Goal: Task Accomplishment & Management: Manage account settings

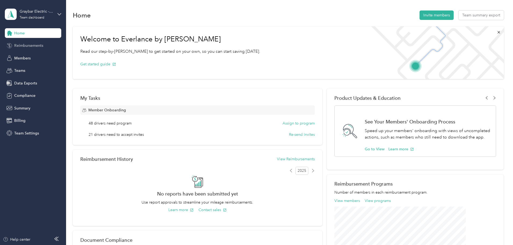
click at [24, 48] on span "Reimbursements" at bounding box center [28, 46] width 29 height 6
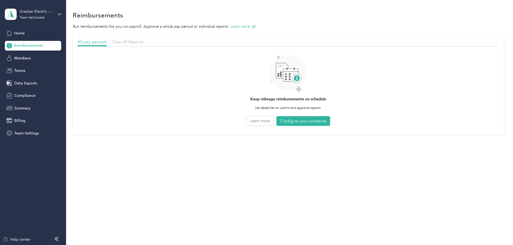
click at [159, 46] on div "All pay periods One-off Reports" at bounding box center [288, 43] width 422 height 8
click at [143, 41] on span "One-off Reports" at bounding box center [127, 41] width 31 height 5
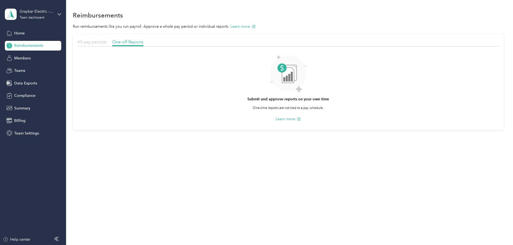
click at [107, 40] on span "All pay periods" at bounding box center [91, 41] width 29 height 5
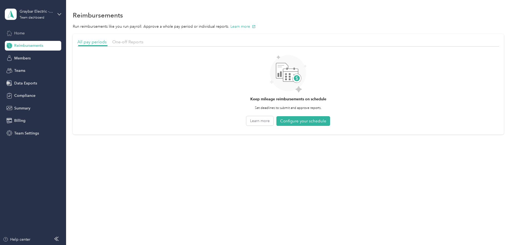
click at [24, 33] on span "Home" at bounding box center [19, 33] width 10 height 6
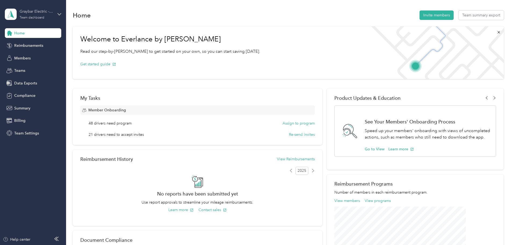
click at [46, 18] on div "Graybar Electric - [PERSON_NAME] Team dashboard" at bounding box center [37, 14] width 34 height 11
click at [34, 58] on div "Personal dashboard" at bounding box center [92, 54] width 166 height 9
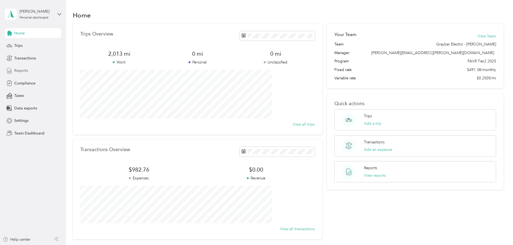
click at [19, 69] on span "Reports" at bounding box center [21, 71] width 14 height 6
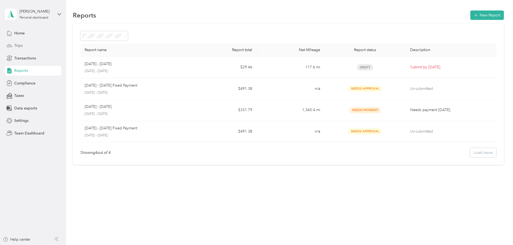
click at [15, 46] on span "Trips" at bounding box center [18, 46] width 8 height 6
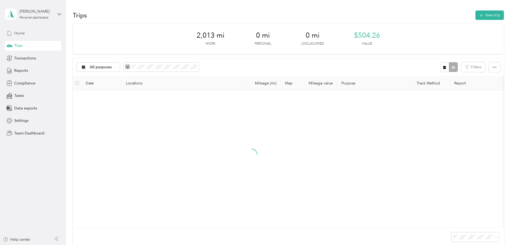
click at [21, 34] on span "Home" at bounding box center [19, 33] width 10 height 6
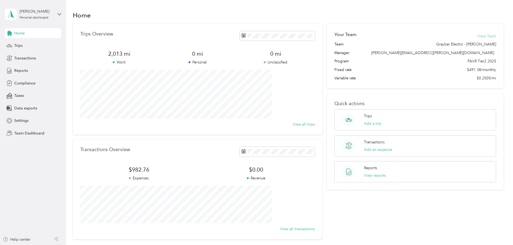
click at [478, 34] on button "View Team" at bounding box center [487, 36] width 19 height 6
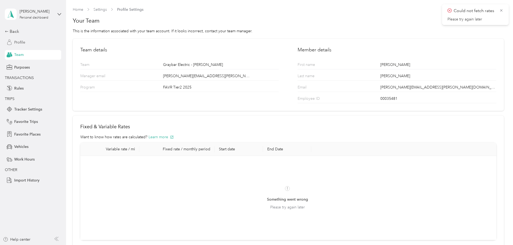
click at [22, 43] on span "Profile" at bounding box center [19, 43] width 11 height 6
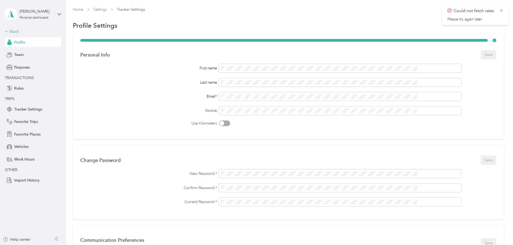
click at [13, 31] on div "Back" at bounding box center [32, 31] width 54 height 6
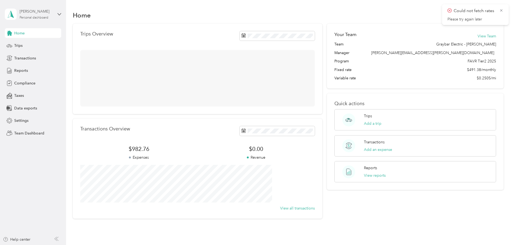
click at [31, 18] on div "Personal dashboard" at bounding box center [34, 17] width 29 height 3
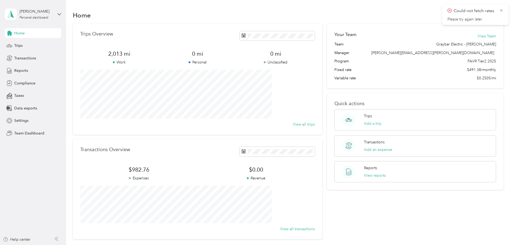
click at [31, 42] on div "Team dashboard" at bounding box center [24, 44] width 29 height 6
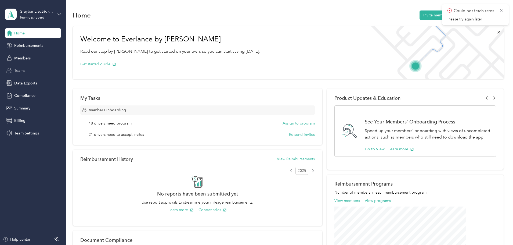
click at [21, 69] on span "Teams" at bounding box center [19, 71] width 11 height 6
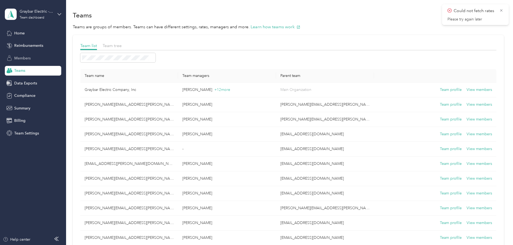
click at [24, 56] on span "Members" at bounding box center [22, 58] width 16 height 6
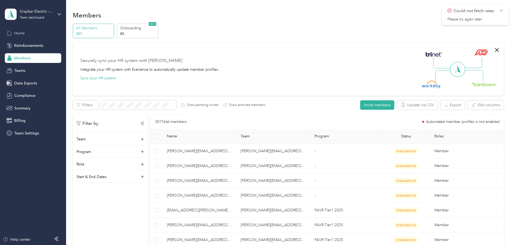
click at [19, 33] on span "Home" at bounding box center [19, 33] width 10 height 6
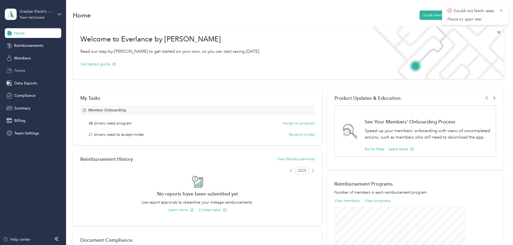
click at [22, 67] on div "Teams" at bounding box center [33, 71] width 56 height 10
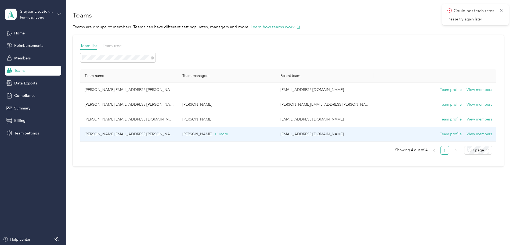
click at [150, 133] on td "[PERSON_NAME][EMAIL_ADDRESS][PERSON_NAME][DOMAIN_NAME]" at bounding box center [129, 134] width 98 height 15
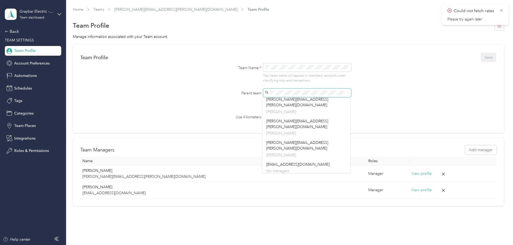
scroll to position [188, 0]
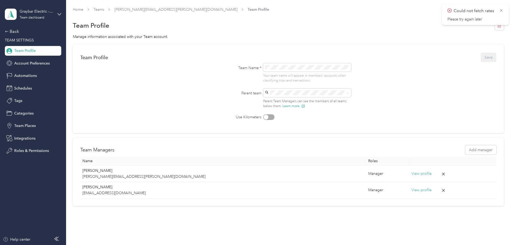
click at [293, 177] on p "No managers" at bounding box center [306, 180] width 80 height 6
click at [481, 56] on button "Save" at bounding box center [489, 57] width 16 height 9
click at [475, 56] on button "Save" at bounding box center [485, 57] width 21 height 9
click at [501, 12] on icon at bounding box center [501, 10] width 4 height 5
click at [501, 9] on icon at bounding box center [501, 10] width 4 height 5
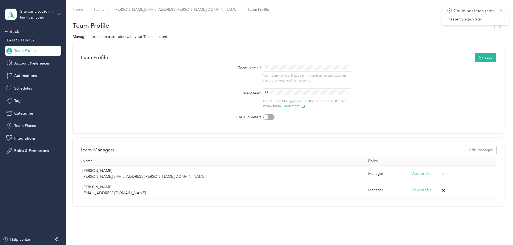
click at [501, 10] on icon at bounding box center [501, 10] width 2 height 2
click at [290, 107] on button "Learn more" at bounding box center [294, 105] width 23 height 5
click at [13, 31] on div "Back" at bounding box center [32, 31] width 54 height 6
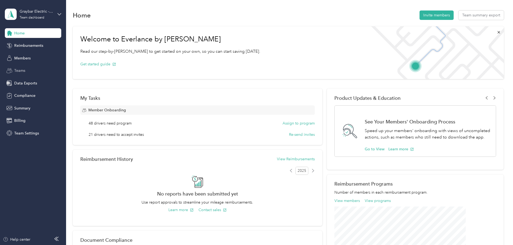
click at [23, 71] on span "Teams" at bounding box center [19, 71] width 11 height 6
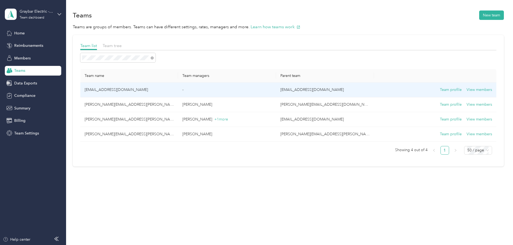
click at [140, 89] on td "[EMAIL_ADDRESS][DOMAIN_NAME]" at bounding box center [129, 89] width 98 height 15
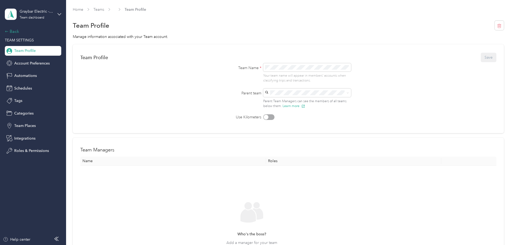
click at [5, 30] on icon at bounding box center [7, 32] width 4 height 4
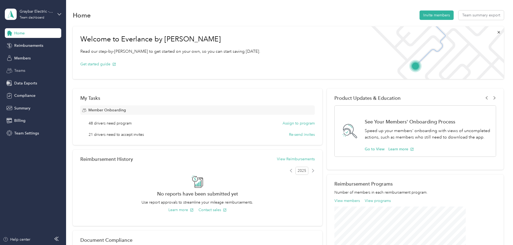
click at [22, 72] on span "Teams" at bounding box center [19, 71] width 11 height 6
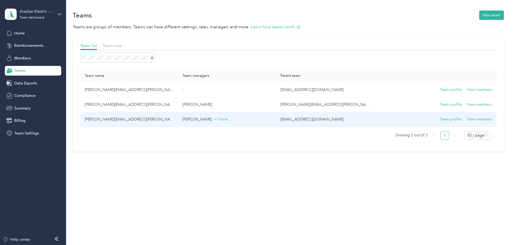
click at [153, 121] on td "[PERSON_NAME][EMAIL_ADDRESS][PERSON_NAME][DOMAIN_NAME]" at bounding box center [129, 119] width 98 height 15
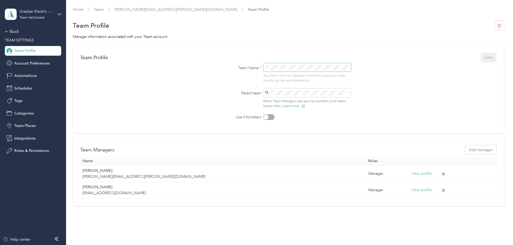
click at [249, 67] on div "Team Name * Your team name will appear in members’ accounts when classifying tr…" at bounding box center [288, 73] width 150 height 20
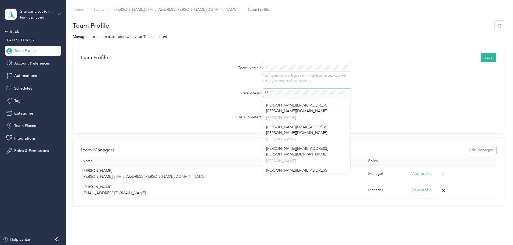
scroll to position [161, 0]
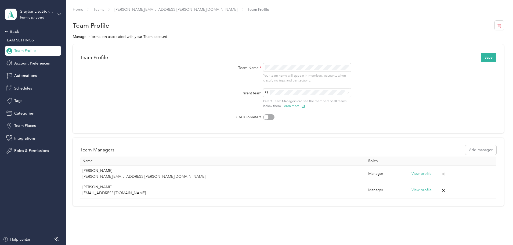
click at [290, 204] on p "No managers" at bounding box center [306, 207] width 80 height 6
click at [405, 98] on form "Team Profile Save Team Name * Your team name will appear in members’ accounts w…" at bounding box center [288, 86] width 416 height 68
click at [481, 58] on button "Save" at bounding box center [489, 57] width 16 height 9
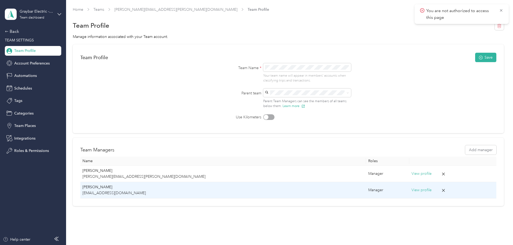
click at [441, 190] on icon at bounding box center [443, 190] width 5 height 5
click at [374, 195] on button "Yes" at bounding box center [374, 193] width 10 height 9
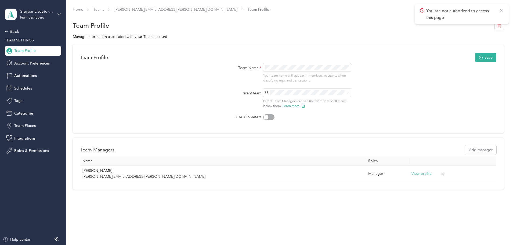
click at [25, 49] on span "Team Profile" at bounding box center [24, 51] width 21 height 6
click at [14, 32] on div "Back" at bounding box center [32, 31] width 54 height 6
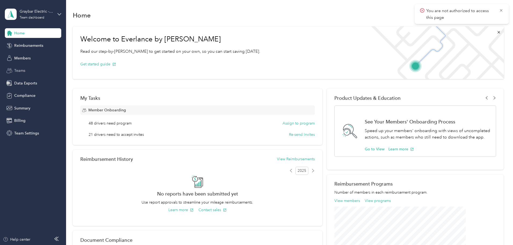
click at [19, 69] on span "Teams" at bounding box center [19, 71] width 11 height 6
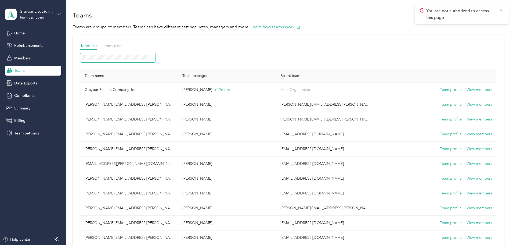
click at [156, 55] on span at bounding box center [117, 57] width 75 height 9
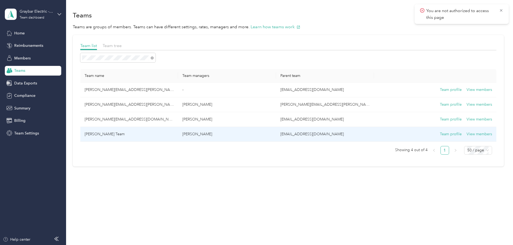
click at [143, 134] on td "[PERSON_NAME] Team" at bounding box center [129, 134] width 98 height 15
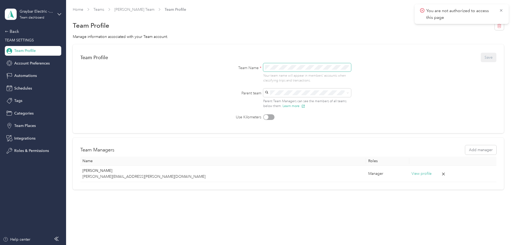
click at [251, 70] on div "Team Name * Your team name will appear in members’ accounts when classifying tr…" at bounding box center [288, 73] width 150 height 20
click at [481, 60] on button "Save" at bounding box center [489, 57] width 16 height 9
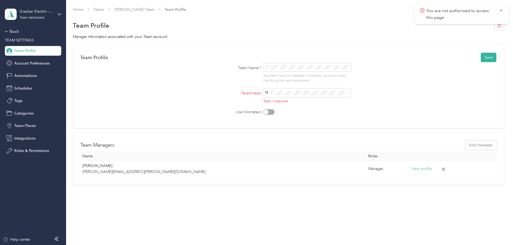
click at [308, 107] on p "No managers" at bounding box center [308, 109] width 80 height 6
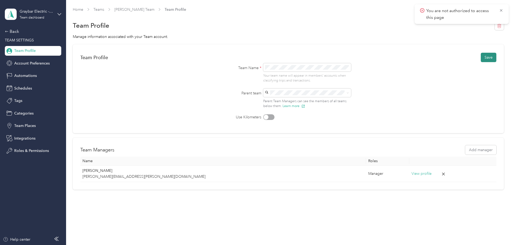
click at [481, 59] on button "Save" at bounding box center [489, 57] width 16 height 9
drag, startPoint x: 315, startPoint y: 90, endPoint x: 271, endPoint y: 92, distance: 43.8
click at [262, 95] on div "Parent team Parent Team Managers can see the members of all teams below them. L…" at bounding box center [288, 98] width 150 height 20
click at [307, 171] on p "No managers" at bounding box center [305, 174] width 74 height 6
click at [505, 36] on div "You are not authorized to access this page" at bounding box center [462, 38] width 94 height 20
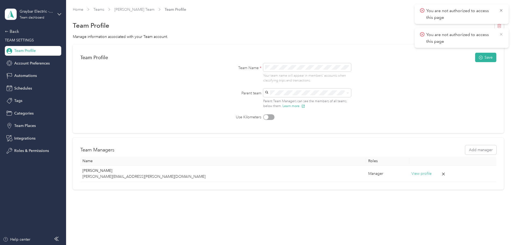
click at [501, 35] on icon at bounding box center [501, 34] width 4 height 5
click at [500, 12] on icon at bounding box center [501, 10] width 4 height 5
click at [475, 61] on button "Save" at bounding box center [485, 57] width 21 height 9
click at [502, 9] on icon at bounding box center [501, 10] width 4 height 5
click at [24, 53] on span "Team Profile" at bounding box center [24, 51] width 21 height 6
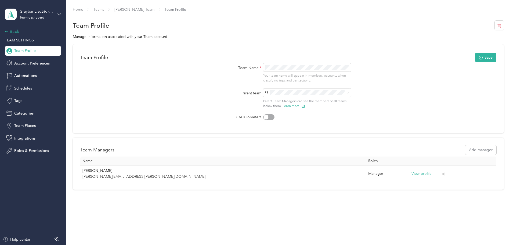
click at [12, 31] on div "Back" at bounding box center [32, 31] width 54 height 6
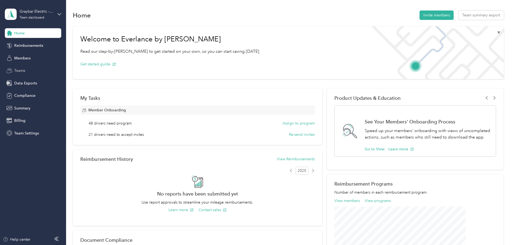
click at [22, 72] on span "Teams" at bounding box center [19, 71] width 11 height 6
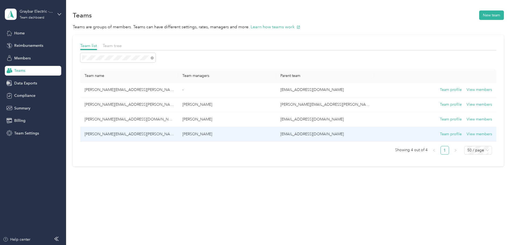
click at [139, 134] on td "[PERSON_NAME][EMAIL_ADDRESS][PERSON_NAME][DOMAIN_NAME]" at bounding box center [129, 134] width 98 height 15
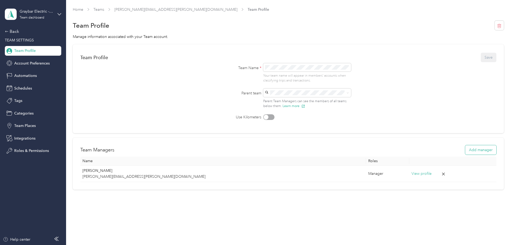
click at [465, 149] on button "Add manager" at bounding box center [480, 149] width 31 height 9
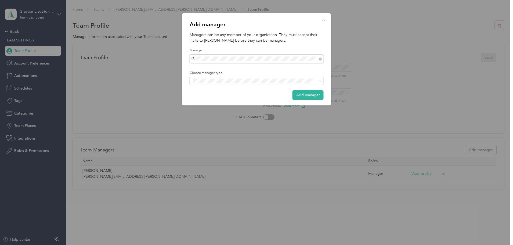
click at [211, 116] on span "[PERSON_NAME]" at bounding box center [208, 115] width 30 height 5
click at [219, 77] on div "Choose manager type" at bounding box center [257, 78] width 134 height 14
click at [208, 101] on button "Manager" at bounding box center [203, 101] width 21 height 7
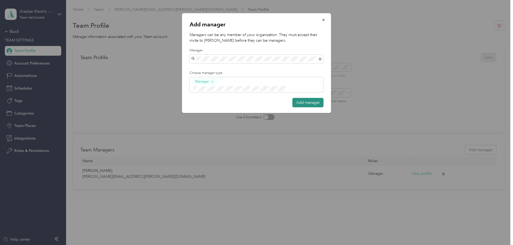
click at [304, 98] on button "Add manager" at bounding box center [308, 102] width 31 height 9
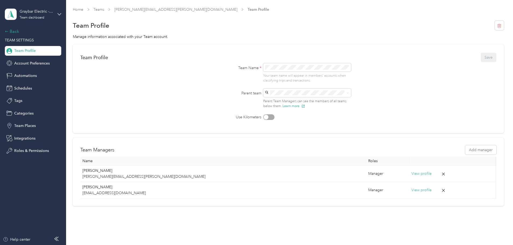
click at [14, 31] on div "Back" at bounding box center [32, 31] width 54 height 6
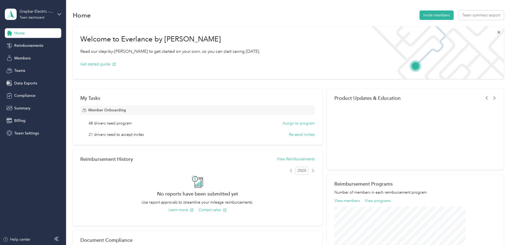
click at [27, 36] on div "Home" at bounding box center [33, 33] width 56 height 10
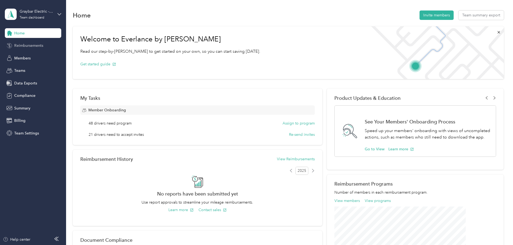
click at [26, 48] on div "Reimbursements" at bounding box center [33, 46] width 56 height 10
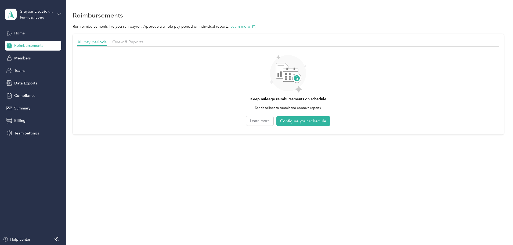
click at [20, 35] on span "Home" at bounding box center [19, 33] width 10 height 6
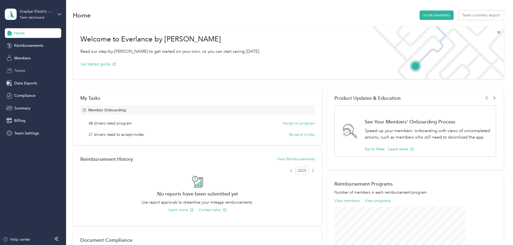
click at [23, 70] on span "Teams" at bounding box center [19, 71] width 11 height 6
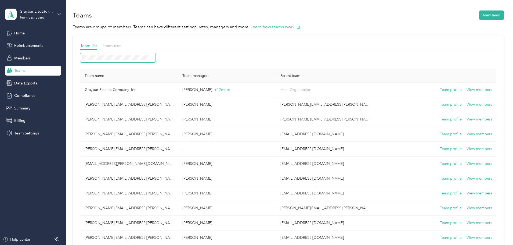
click at [136, 55] on span at bounding box center [117, 57] width 75 height 9
click at [146, 60] on span at bounding box center [117, 57] width 75 height 9
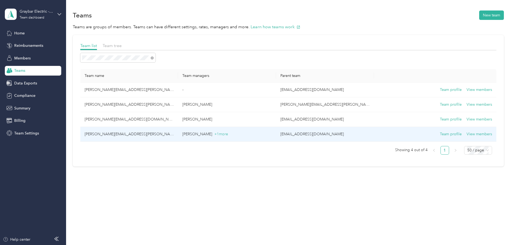
click at [152, 135] on td "[PERSON_NAME][EMAIL_ADDRESS][PERSON_NAME][DOMAIN_NAME]" at bounding box center [129, 134] width 98 height 15
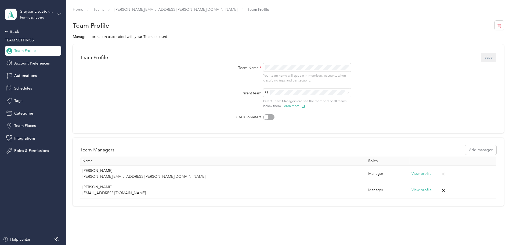
click at [64, 11] on aside "Graybar Electric - [PERSON_NAME] Team dashboard Back TEAM SETTINGS Team Profile…" at bounding box center [33, 122] width 66 height 245
click at [61, 13] on icon at bounding box center [59, 14] width 3 height 2
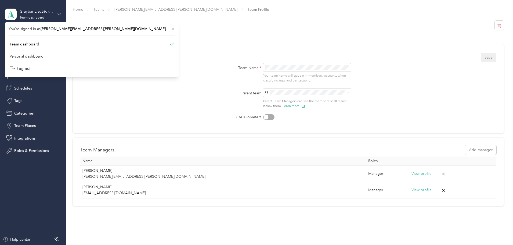
click at [59, 13] on icon at bounding box center [60, 14] width 4 height 4
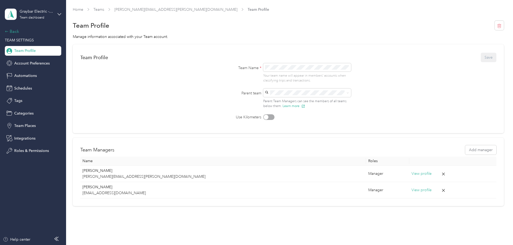
click at [18, 32] on div "Back" at bounding box center [32, 31] width 54 height 6
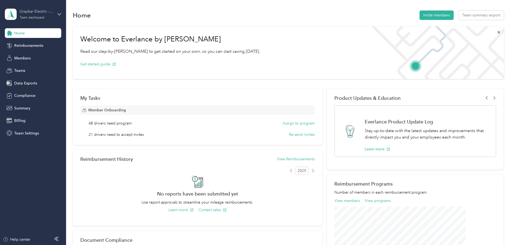
click at [33, 16] on div "Team dashboard" at bounding box center [32, 17] width 25 height 3
click at [34, 57] on div "Personal dashboard" at bounding box center [92, 56] width 166 height 9
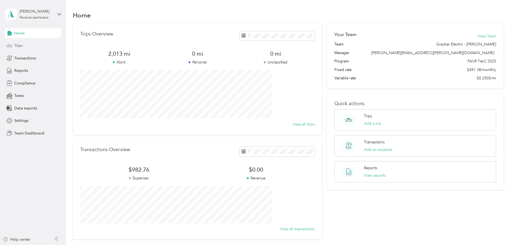
click at [20, 45] on span "Trips" at bounding box center [18, 46] width 8 height 6
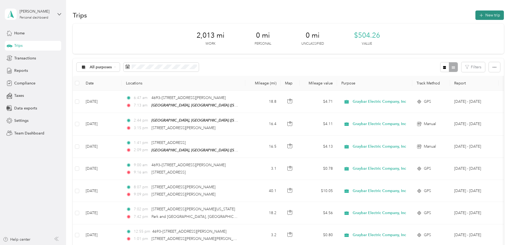
click at [476, 16] on button "New trip" at bounding box center [490, 14] width 28 height 9
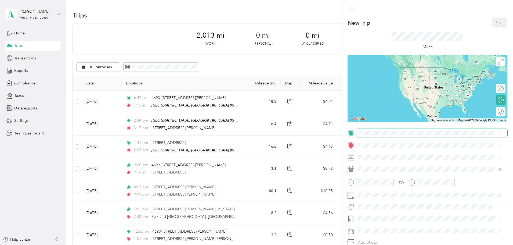
click at [375, 135] on span at bounding box center [431, 133] width 151 height 9
click at [381, 136] on span at bounding box center [431, 133] width 151 height 9
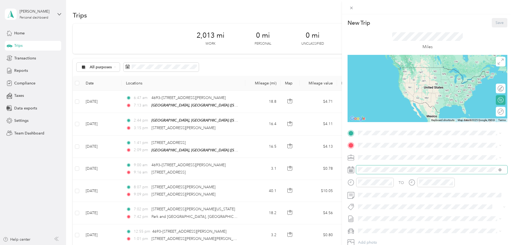
click at [391, 167] on span at bounding box center [431, 169] width 151 height 9
click at [391, 155] on span "[STREET_ADDRESS][US_STATE]" at bounding box center [395, 152] width 54 height 5
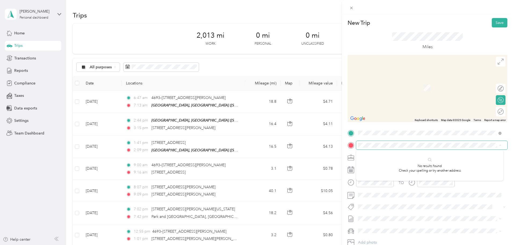
click at [389, 142] on span at bounding box center [431, 145] width 151 height 9
click at [382, 149] on span at bounding box center [431, 145] width 151 height 9
click at [376, 165] on span "Ogden [US_STATE], [GEOGRAPHIC_DATA]" at bounding box center [398, 166] width 60 height 9
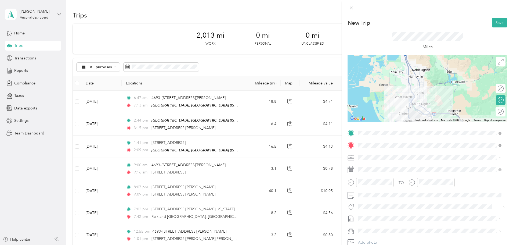
drag, startPoint x: 424, startPoint y: 98, endPoint x: 428, endPoint y: 118, distance: 20.4
click at [427, 121] on div "Keyboard shortcuts Map Data Map data ©2025 Google Map data ©2025 Google 5 km Cl…" at bounding box center [428, 88] width 160 height 67
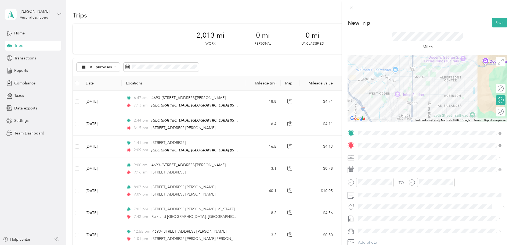
drag, startPoint x: 395, startPoint y: 110, endPoint x: 390, endPoint y: 81, distance: 29.4
click at [390, 81] on div at bounding box center [428, 88] width 160 height 67
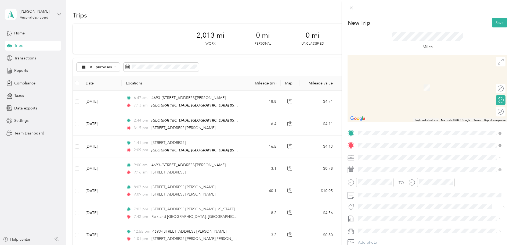
click at [405, 163] on span "[STREET_ADDRESS][US_STATE]" at bounding box center [395, 164] width 54 height 5
click at [410, 165] on div "Ogden [US_STATE], [GEOGRAPHIC_DATA]" at bounding box center [430, 166] width 140 height 11
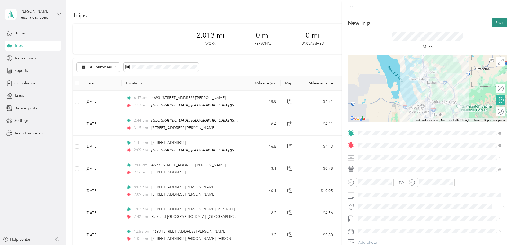
click at [494, 25] on button "Save" at bounding box center [500, 22] width 16 height 9
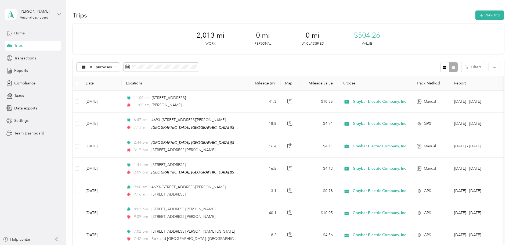
click at [22, 34] on span "Home" at bounding box center [19, 33] width 10 height 6
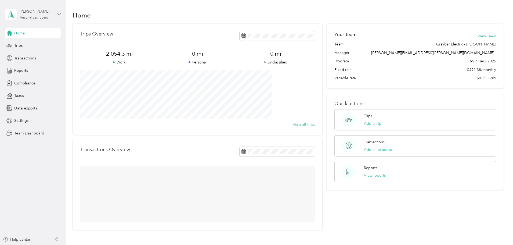
click at [28, 15] on div "[PERSON_NAME] Personal dashboard" at bounding box center [37, 14] width 34 height 11
click at [31, 46] on div "Team dashboard" at bounding box center [92, 44] width 166 height 9
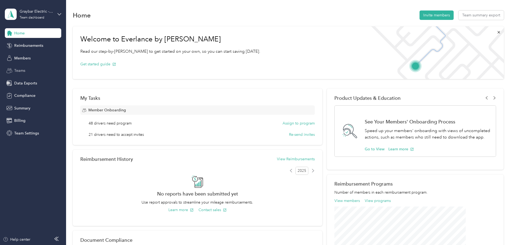
click at [28, 69] on div "Teams" at bounding box center [33, 71] width 56 height 10
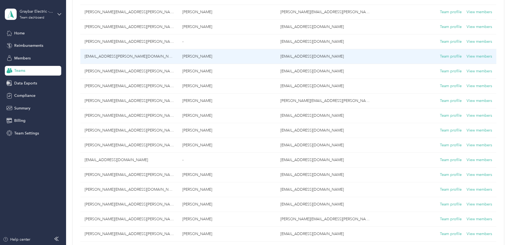
scroll to position [107, 0]
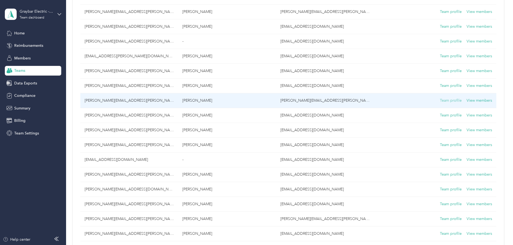
click at [440, 101] on button "Team profile" at bounding box center [451, 101] width 22 height 6
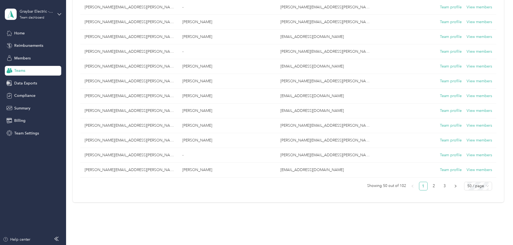
scroll to position [645, 0]
click at [464, 185] on div "50 / page" at bounding box center [478, 185] width 28 height 9
click at [469, 214] on div "150 / page" at bounding box center [478, 213] width 19 height 6
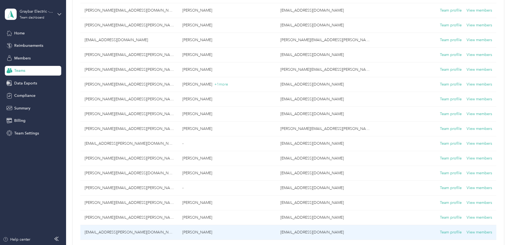
scroll to position [1102, 0]
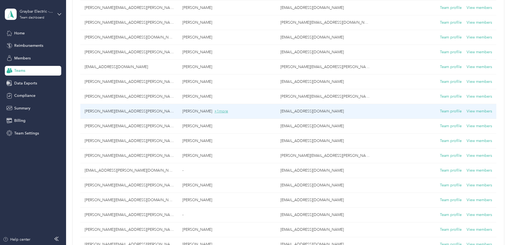
click at [228, 111] on span "+ 1 more" at bounding box center [221, 111] width 14 height 5
click at [467, 110] on button "View members" at bounding box center [480, 111] width 26 height 6
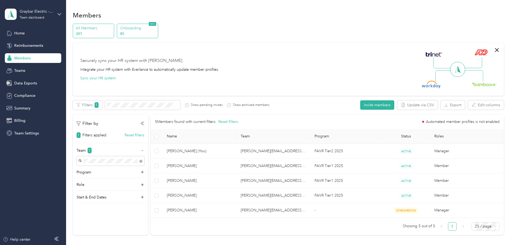
click at [157, 31] on p "Onboarding" at bounding box center [138, 28] width 37 height 6
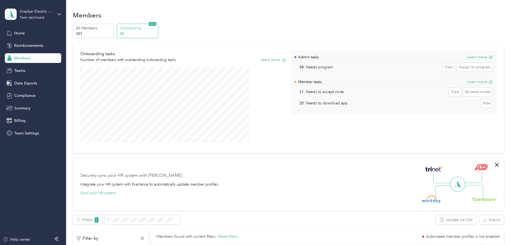
scroll to position [81, 0]
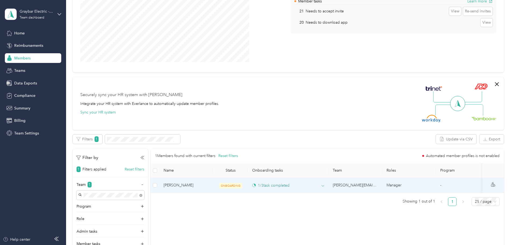
click at [290, 184] on div "1 / 3 task completed" at bounding box center [270, 185] width 37 height 6
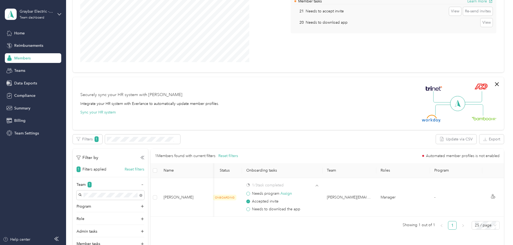
scroll to position [0, 0]
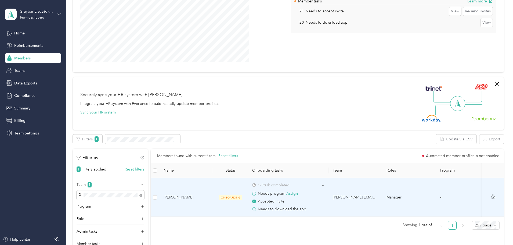
click at [285, 201] on span "Accepted invite" at bounding box center [271, 201] width 27 height 6
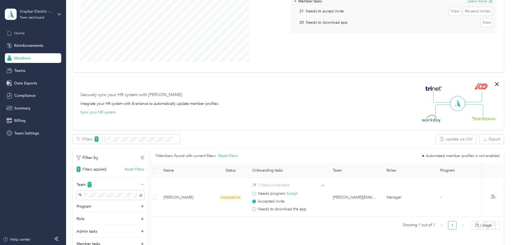
click at [18, 29] on div "Home" at bounding box center [33, 33] width 56 height 10
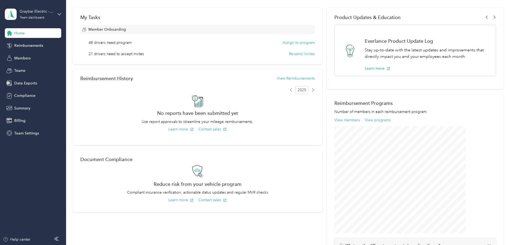
click at [23, 31] on span "Home" at bounding box center [19, 33] width 10 height 6
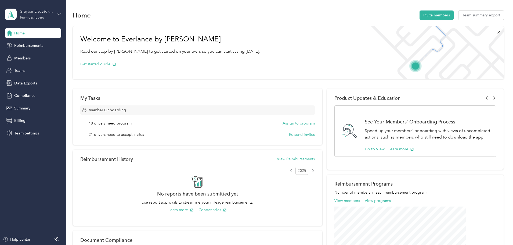
click at [37, 14] on div "Graybar Electric - [PERSON_NAME]" at bounding box center [37, 12] width 34 height 6
click at [27, 56] on div "Personal dashboard" at bounding box center [27, 56] width 34 height 6
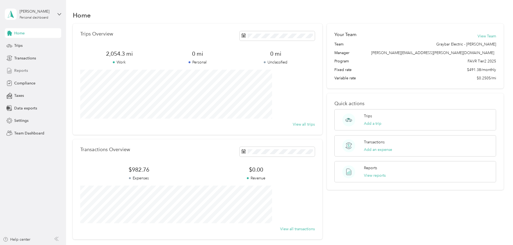
click at [19, 70] on span "Reports" at bounding box center [21, 71] width 14 height 6
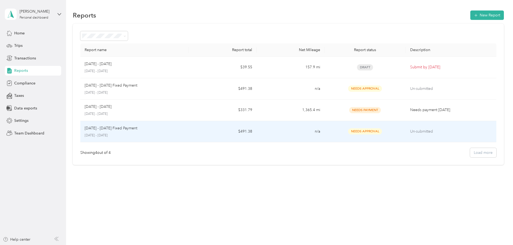
click at [410, 131] on p "Un-submitted" at bounding box center [451, 131] width 82 height 6
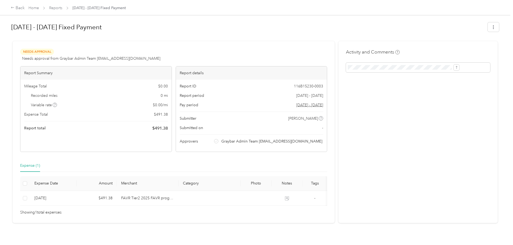
click at [249, 141] on span "Graybar Admin Team FAVR@graybar.com" at bounding box center [271, 141] width 101 height 6
click at [218, 142] on icon at bounding box center [216, 141] width 3 height 3
click at [303, 129] on div "Submitted on -" at bounding box center [252, 128] width 144 height 6
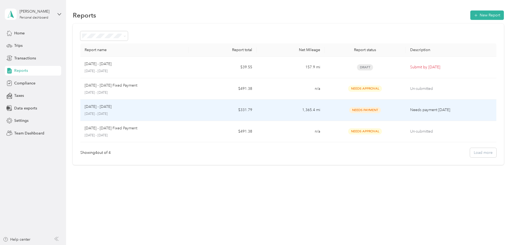
click at [112, 106] on p "[DATE] - [DATE]" at bounding box center [98, 107] width 27 height 6
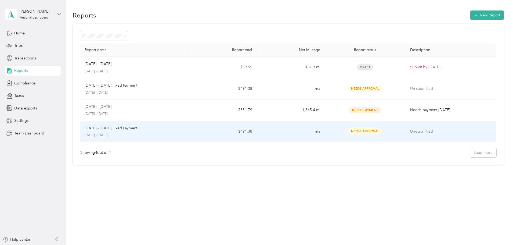
click at [137, 129] on p "[DATE] - [DATE] Fixed Payment" at bounding box center [111, 128] width 53 height 6
click at [136, 127] on p "[DATE] - [DATE] Fixed Payment" at bounding box center [111, 128] width 53 height 6
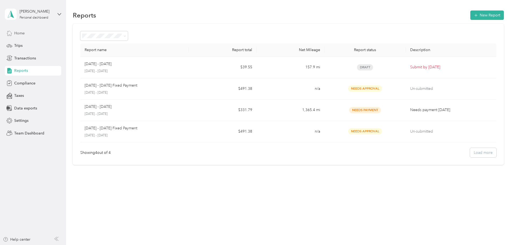
click at [20, 33] on span "Home" at bounding box center [19, 33] width 10 height 6
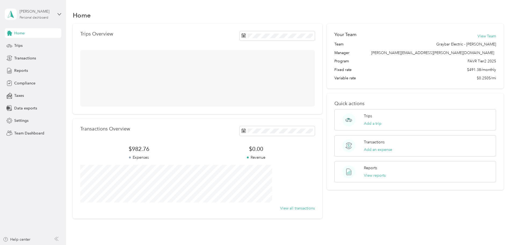
click at [37, 15] on div "[PERSON_NAME] Personal dashboard" at bounding box center [37, 14] width 34 height 11
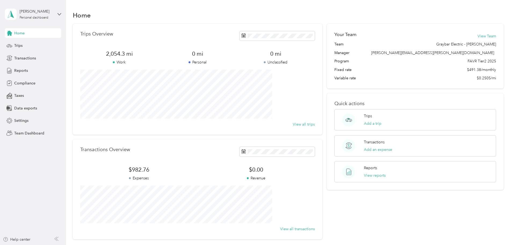
click at [36, 45] on div "Team dashboard" at bounding box center [92, 43] width 166 height 9
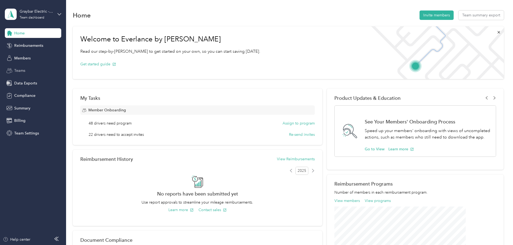
click at [20, 71] on span "Teams" at bounding box center [19, 71] width 11 height 6
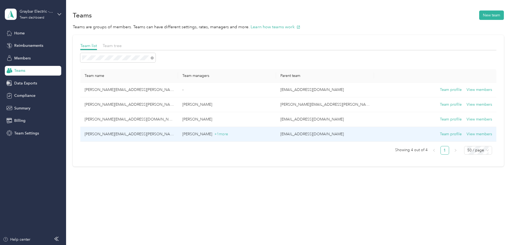
click at [147, 134] on td "[PERSON_NAME][EMAIL_ADDRESS][PERSON_NAME][DOMAIN_NAME]" at bounding box center [129, 134] width 98 height 15
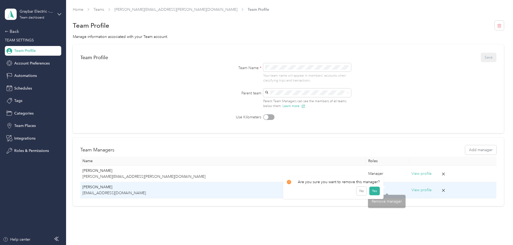
click at [441, 190] on icon at bounding box center [443, 190] width 5 height 5
click at [372, 195] on button "Yes" at bounding box center [374, 193] width 10 height 9
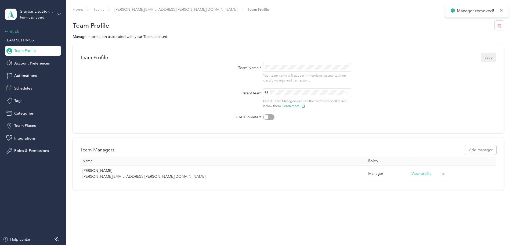
click at [14, 33] on div "Back" at bounding box center [32, 31] width 54 height 6
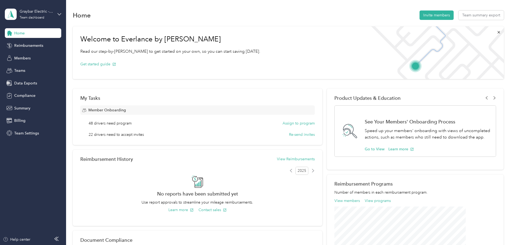
click at [24, 33] on span "Home" at bounding box center [19, 33] width 10 height 6
click at [38, 17] on div "Team dashboard" at bounding box center [32, 17] width 25 height 3
click at [31, 56] on div "Personal dashboard" at bounding box center [27, 55] width 34 height 6
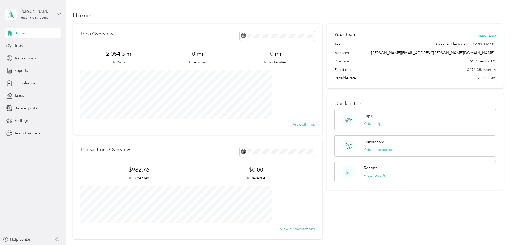
click at [34, 9] on div "[PERSON_NAME]" at bounding box center [37, 12] width 34 height 6
click at [31, 46] on div "Team dashboard" at bounding box center [92, 44] width 166 height 9
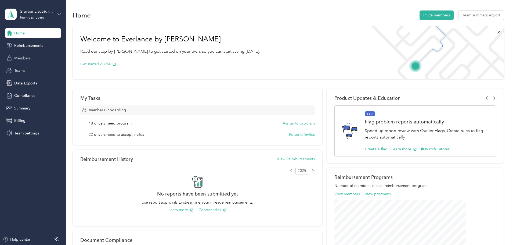
click at [22, 60] on span "Members" at bounding box center [22, 58] width 16 height 6
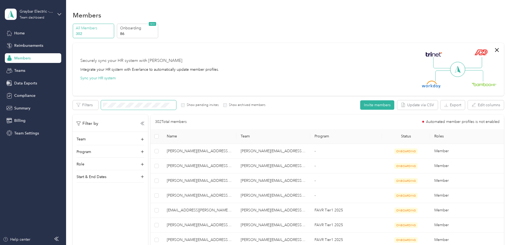
click at [157, 108] on span at bounding box center [138, 104] width 75 height 9
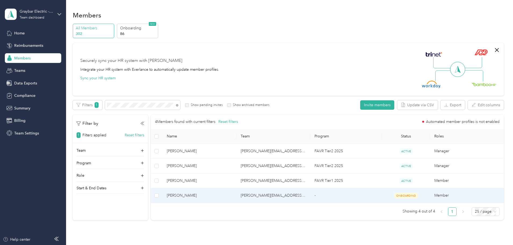
click at [209, 195] on span "[PERSON_NAME]" at bounding box center [199, 195] width 65 height 6
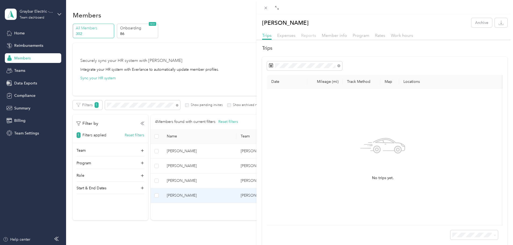
click at [312, 37] on span "Reports" at bounding box center [308, 35] width 15 height 5
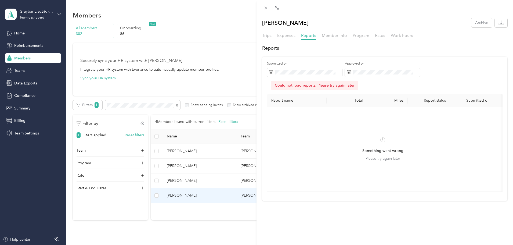
click at [17, 69] on div "Robert Long Archive Trips Expenses Reports Member info Program Rates Work hours…" at bounding box center [256, 122] width 513 height 245
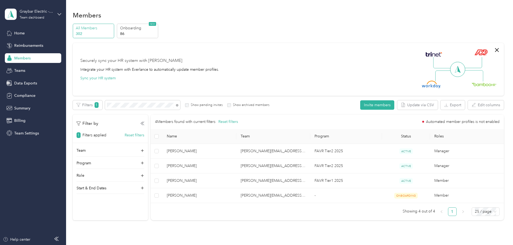
click at [17, 69] on span "Teams" at bounding box center [19, 71] width 11 height 6
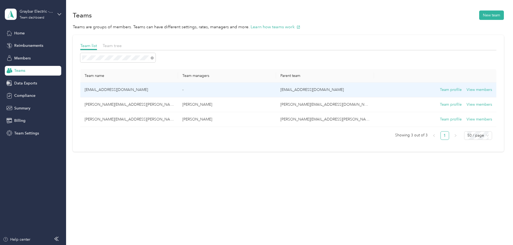
click at [143, 90] on td "[EMAIL_ADDRESS][DOMAIN_NAME]" at bounding box center [129, 89] width 98 height 15
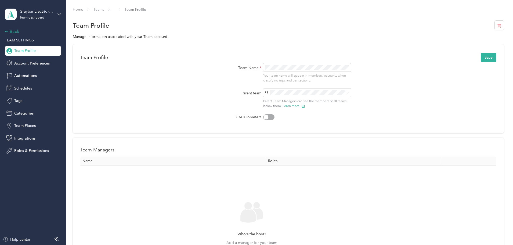
click at [16, 33] on div "Back" at bounding box center [32, 31] width 54 height 6
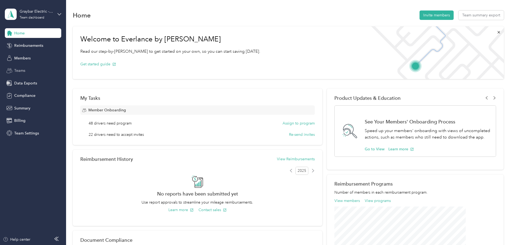
click at [20, 68] on span "Teams" at bounding box center [19, 71] width 11 height 6
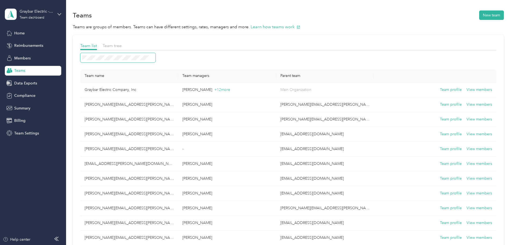
click at [156, 60] on span at bounding box center [117, 57] width 75 height 9
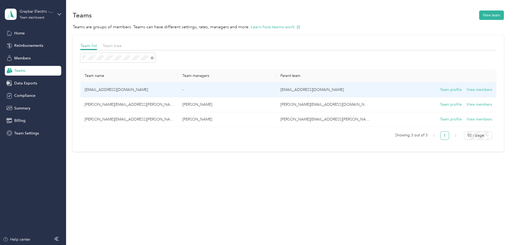
click at [141, 89] on td "[EMAIL_ADDRESS][DOMAIN_NAME]" at bounding box center [129, 89] width 98 height 15
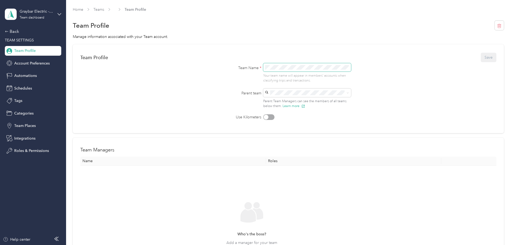
click at [298, 63] on span at bounding box center [307, 67] width 88 height 9
click at [61, 15] on icon at bounding box center [60, 14] width 4 height 4
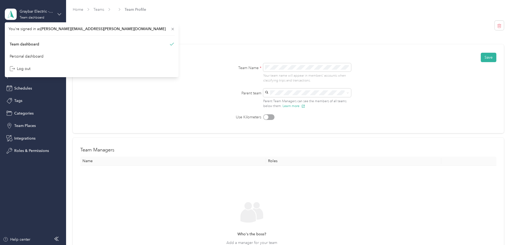
click at [61, 15] on icon at bounding box center [60, 14] width 4 height 4
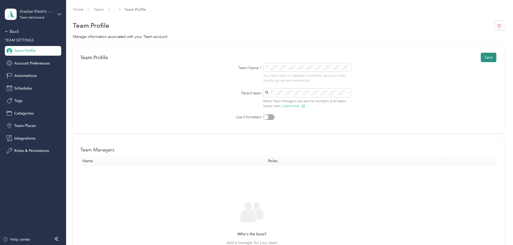
click at [481, 59] on button "Save" at bounding box center [489, 57] width 16 height 9
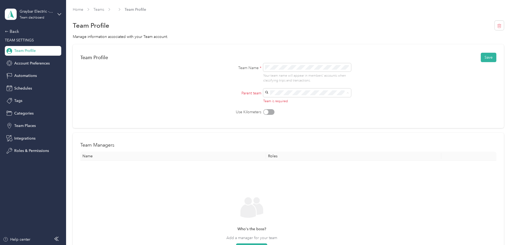
click at [297, 101] on span "Graybar Electric Company, Inc (Main organization)" at bounding box center [297, 105] width 62 height 10
click at [305, 114] on p "[PERSON_NAME] +12 more" at bounding box center [303, 115] width 74 height 6
click at [14, 32] on div "Back" at bounding box center [32, 31] width 54 height 6
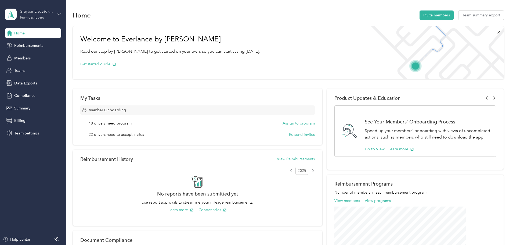
click at [52, 13] on div "Graybar Electric - [PERSON_NAME]" at bounding box center [37, 12] width 34 height 6
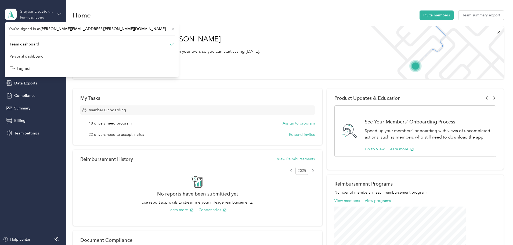
click at [52, 13] on div "Graybar Electric - [PERSON_NAME]" at bounding box center [37, 12] width 34 height 6
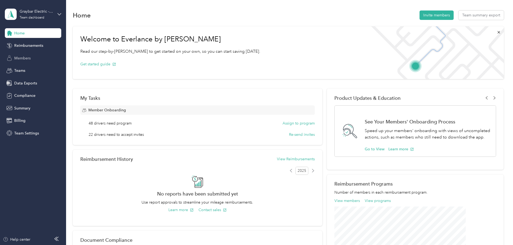
click at [26, 59] on span "Members" at bounding box center [22, 58] width 16 height 6
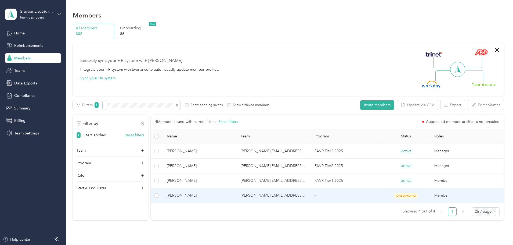
click at [318, 195] on td "-" at bounding box center [346, 195] width 72 height 15
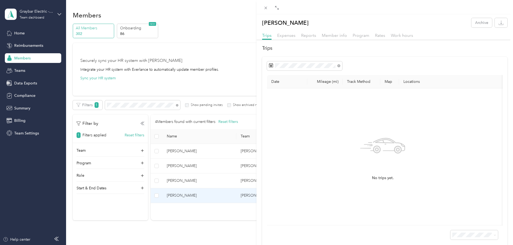
click at [300, 197] on div "No trips yet." at bounding box center [382, 157] width 223 height 128
click at [267, 10] on icon at bounding box center [266, 8] width 5 height 5
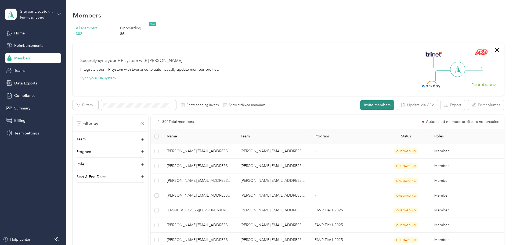
click at [360, 106] on button "Invite members" at bounding box center [377, 104] width 34 height 9
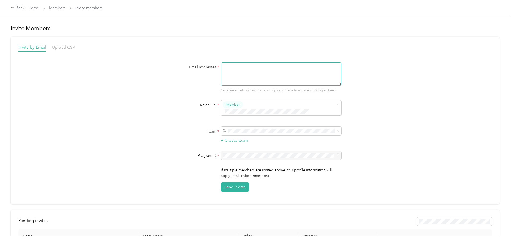
click at [241, 70] on textarea at bounding box center [281, 73] width 121 height 23
click at [236, 148] on li "Manager" at bounding box center [280, 144] width 121 height 10
click at [238, 105] on span "Member" at bounding box center [233, 104] width 13 height 5
click at [265, 116] on div "Member" at bounding box center [277, 114] width 107 height 7
click at [249, 74] on textarea at bounding box center [281, 73] width 121 height 23
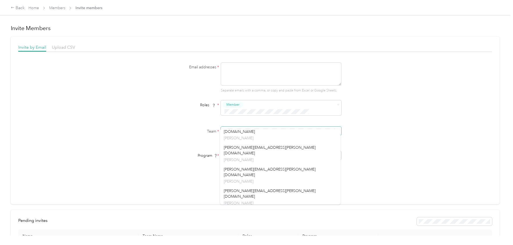
scroll to position [161, 0]
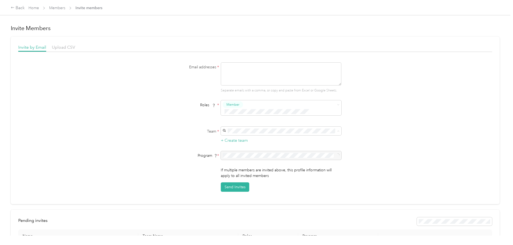
click at [254, 218] on div "[EMAIL_ADDRESS][DOMAIN_NAME] No managers" at bounding box center [280, 224] width 113 height 12
click at [253, 72] on textarea at bounding box center [281, 73] width 121 height 23
type textarea "[EMAIL_ADDRESS][DOMAIN_NAME]"
click at [277, 136] on div "+ Create team" at bounding box center [281, 135] width 121 height 17
click at [272, 151] on div at bounding box center [281, 155] width 121 height 9
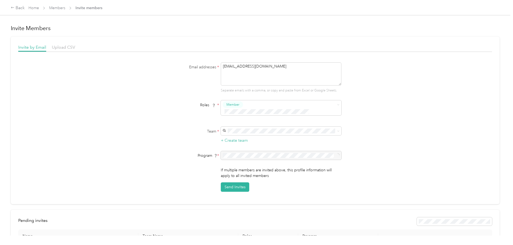
click at [272, 151] on div at bounding box center [281, 155] width 121 height 9
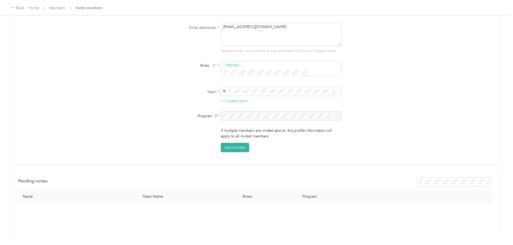
scroll to position [0, 0]
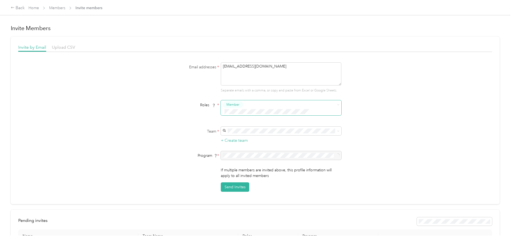
click at [241, 106] on button "Member" at bounding box center [233, 104] width 20 height 7
click at [235, 146] on button "Manager" at bounding box center [234, 145] width 21 height 7
click at [335, 106] on span at bounding box center [337, 105] width 4 height 4
click at [240, 114] on span "Member" at bounding box center [234, 114] width 13 height 5
click at [236, 182] on button "Send Invites" at bounding box center [235, 186] width 28 height 9
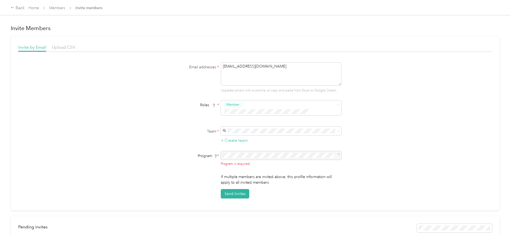
click at [250, 152] on div at bounding box center [281, 155] width 121 height 9
click at [275, 151] on div at bounding box center [281, 155] width 121 height 9
click at [267, 151] on div at bounding box center [281, 155] width 121 height 9
click at [65, 8] on link "Members" at bounding box center [57, 8] width 16 height 5
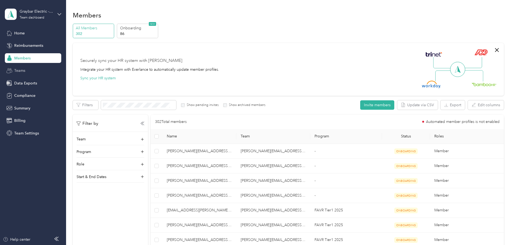
click at [19, 71] on span "Teams" at bounding box center [19, 71] width 11 height 6
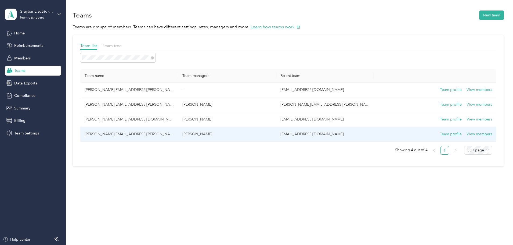
click at [155, 132] on td "[PERSON_NAME][EMAIL_ADDRESS][PERSON_NAME][DOMAIN_NAME]" at bounding box center [129, 134] width 98 height 15
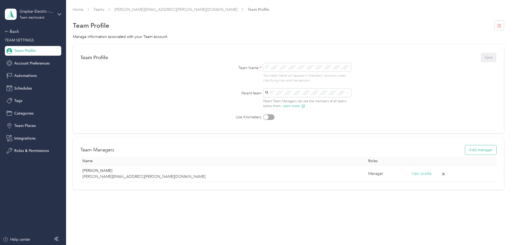
click at [465, 149] on button "Add manager" at bounding box center [480, 149] width 31 height 9
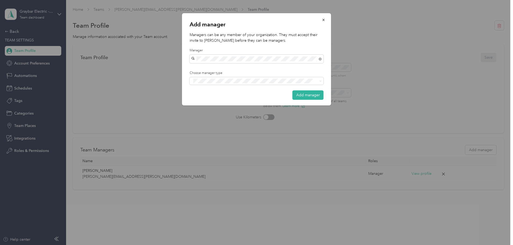
click at [209, 117] on li "[PERSON_NAME]" at bounding box center [257, 115] width 134 height 9
click at [207, 102] on span "Manager" at bounding box center [204, 99] width 14 height 5
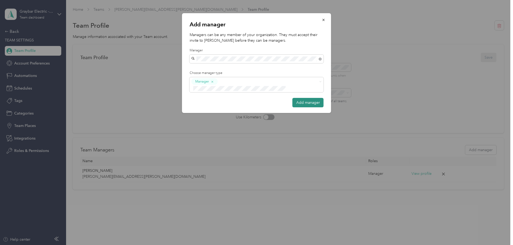
click at [317, 98] on button "Add manager" at bounding box center [308, 102] width 31 height 9
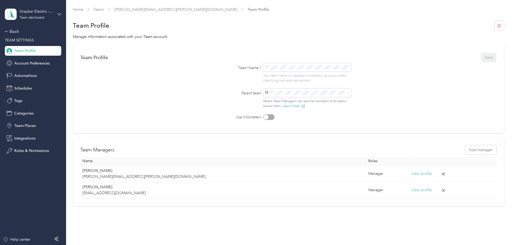
click at [290, 104] on div "[EMAIL_ADDRESS][DOMAIN_NAME] No managers" at bounding box center [306, 105] width 80 height 12
click at [481, 58] on button "Save" at bounding box center [489, 57] width 16 height 9
click at [504, 10] on div "You are not authorized to access this page" at bounding box center [462, 14] width 94 height 20
click at [502, 10] on icon at bounding box center [501, 10] width 4 height 5
click at [22, 63] on span "Account Preferences" at bounding box center [31, 63] width 35 height 6
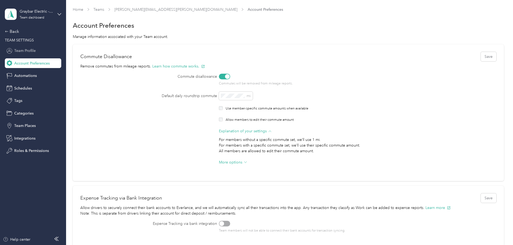
click at [23, 51] on span "Team Profile" at bounding box center [24, 51] width 21 height 6
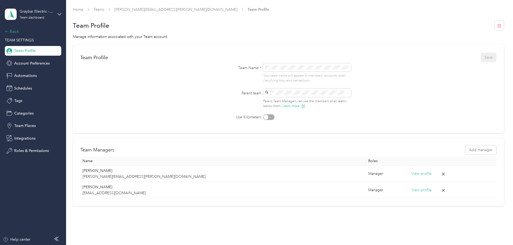
click at [17, 33] on div "Back" at bounding box center [32, 31] width 54 height 6
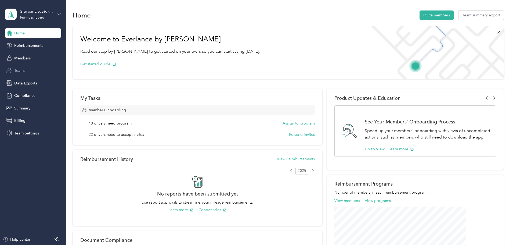
click at [19, 70] on span "Teams" at bounding box center [19, 71] width 11 height 6
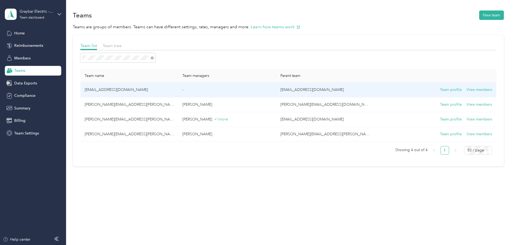
click at [140, 91] on td "[EMAIL_ADDRESS][DOMAIN_NAME]" at bounding box center [129, 89] width 98 height 15
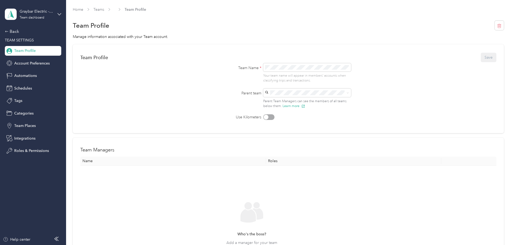
click at [278, 72] on div "Your team name will appear in members’ accounts when classifying trips and tran…" at bounding box center [307, 73] width 88 height 20
click at [481, 60] on button "Save" at bounding box center [489, 57] width 16 height 9
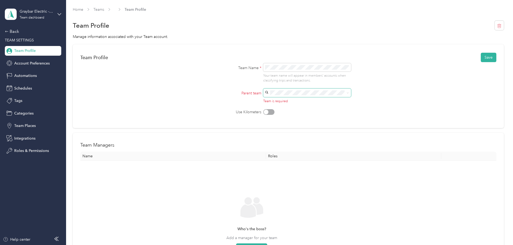
click at [337, 90] on span at bounding box center [307, 92] width 88 height 9
click at [350, 93] on span at bounding box center [307, 92] width 88 height 9
click at [348, 93] on icon at bounding box center [348, 93] width 2 height 2
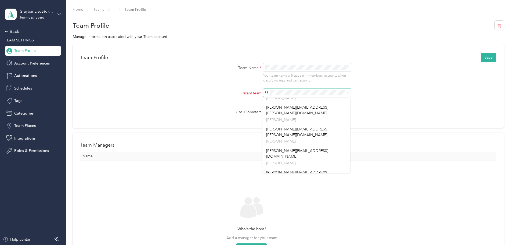
scroll to position [242, 0]
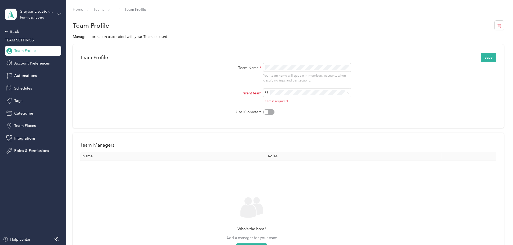
click at [301, 132] on p "Jon Callaway +3 more" at bounding box center [306, 131] width 80 height 6
click at [447, 62] on div "Team Profile Save" at bounding box center [288, 57] width 416 height 11
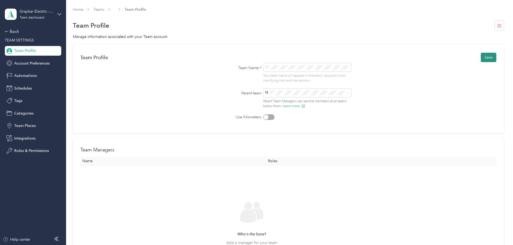
click at [481, 60] on button "Save" at bounding box center [489, 57] width 16 height 9
click at [14, 30] on div "Back" at bounding box center [32, 31] width 54 height 6
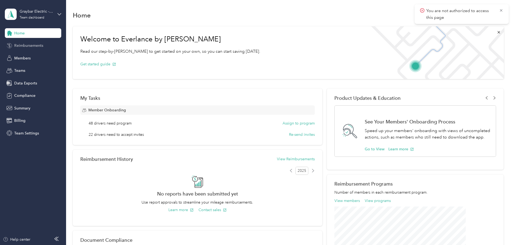
click at [17, 44] on span "Reimbursements" at bounding box center [28, 46] width 29 height 6
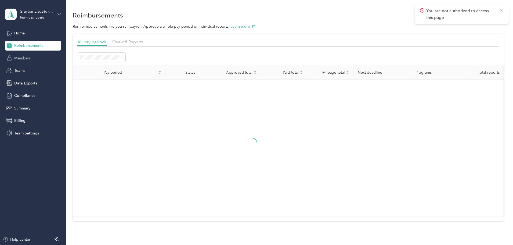
click at [21, 58] on span "Members" at bounding box center [22, 58] width 16 height 6
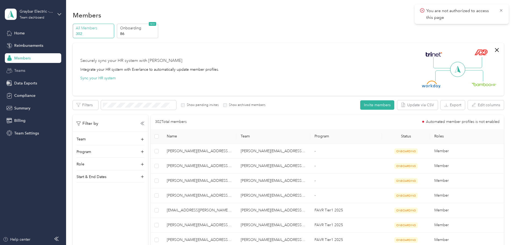
click at [22, 71] on span "Teams" at bounding box center [19, 71] width 11 height 6
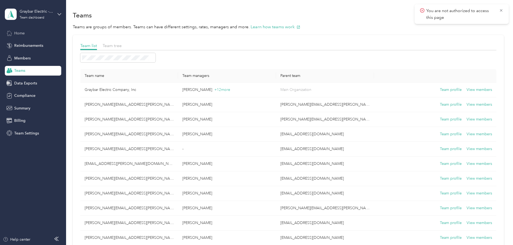
click at [15, 33] on span "Home" at bounding box center [19, 33] width 10 height 6
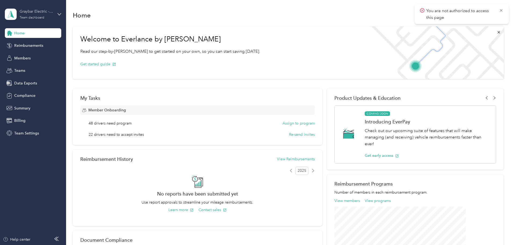
click at [40, 13] on div "Graybar Electric - [PERSON_NAME]" at bounding box center [37, 12] width 34 height 6
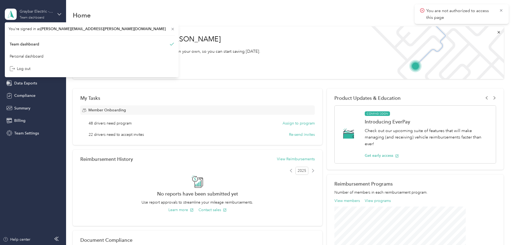
click at [40, 13] on div "Graybar Electric - [PERSON_NAME]" at bounding box center [37, 12] width 34 height 6
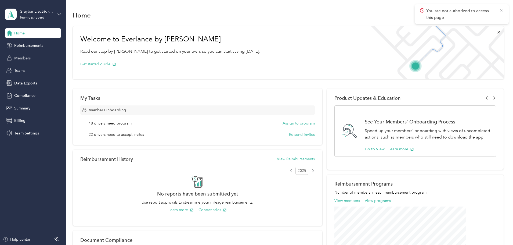
click at [17, 60] on span "Members" at bounding box center [22, 58] width 16 height 6
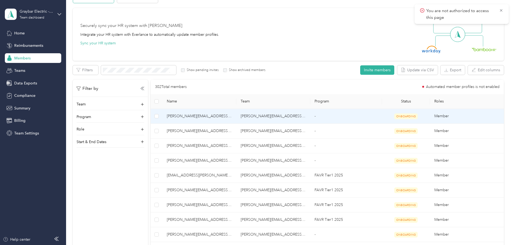
scroll to position [81, 0]
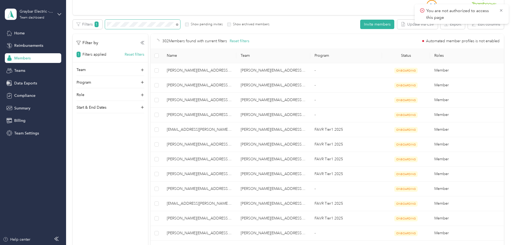
scroll to position [65, 0]
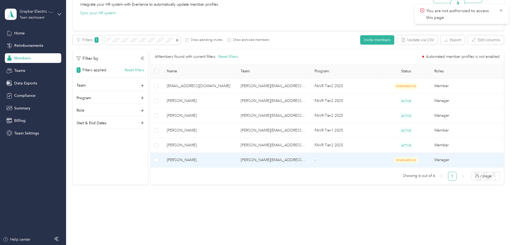
click at [278, 157] on td "[PERSON_NAME][EMAIL_ADDRESS][PERSON_NAME][DOMAIN_NAME]" at bounding box center [273, 160] width 74 height 15
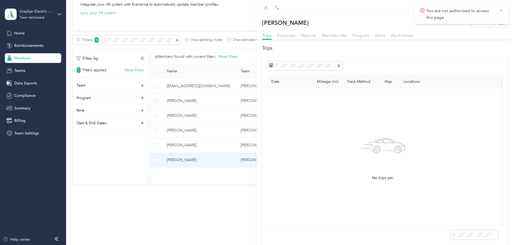
click at [503, 11] on icon at bounding box center [501, 10] width 4 height 5
click at [288, 34] on span "Expenses" at bounding box center [286, 35] width 18 height 5
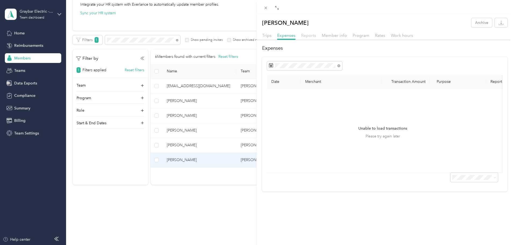
click at [314, 34] on span "Reports" at bounding box center [308, 35] width 15 height 5
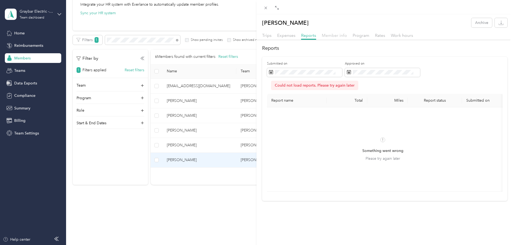
click at [335, 35] on span "Member info" at bounding box center [334, 35] width 25 height 5
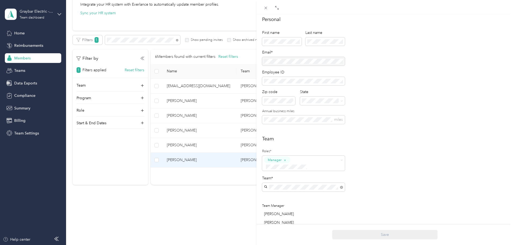
scroll to position [54, 0]
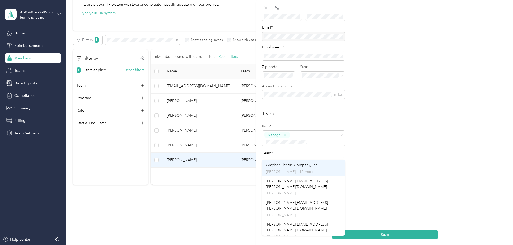
click at [304, 165] on span "Graybar Electric Company, Inc" at bounding box center [292, 165] width 52 height 5
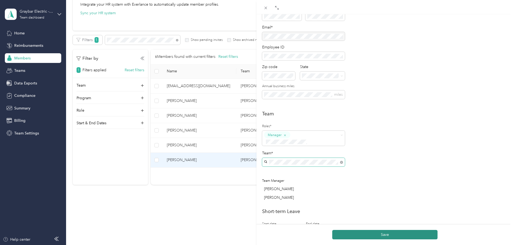
click at [404, 234] on button "Save" at bounding box center [384, 234] width 105 height 9
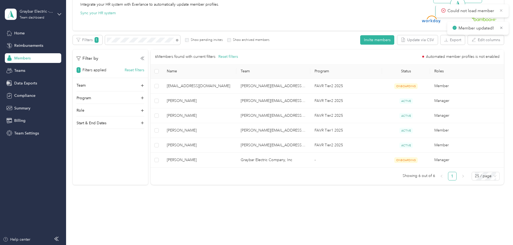
click at [502, 10] on icon at bounding box center [501, 10] width 2 height 2
click at [178, 38] on span at bounding box center [177, 40] width 2 height 5
click at [178, 42] on span at bounding box center [177, 40] width 2 height 5
click at [178, 40] on icon at bounding box center [177, 40] width 2 height 2
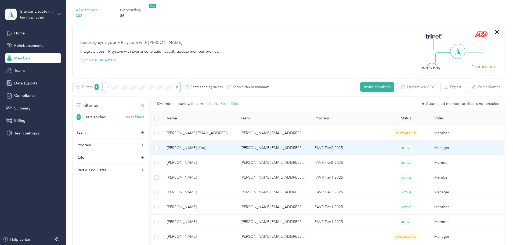
scroll to position [27, 0]
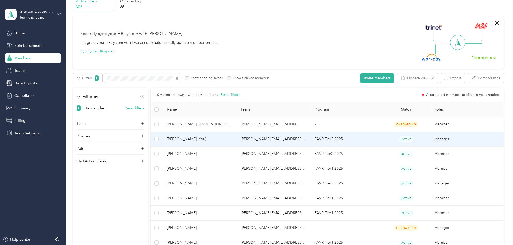
click at [222, 141] on span "[PERSON_NAME] (You)" at bounding box center [199, 139] width 65 height 6
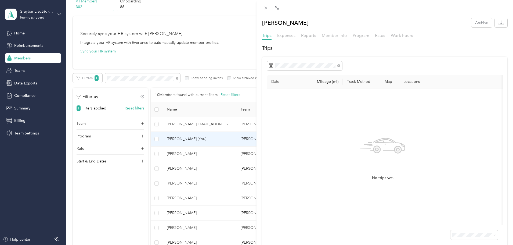
click at [337, 37] on span "Member info" at bounding box center [334, 35] width 25 height 5
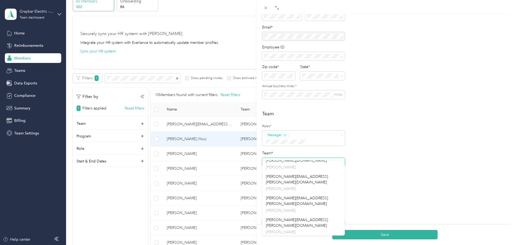
scroll to position [161, 0]
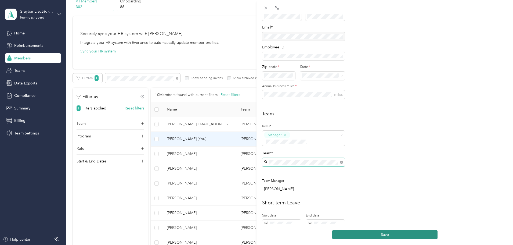
click at [399, 235] on button "Save" at bounding box center [384, 234] width 105 height 9
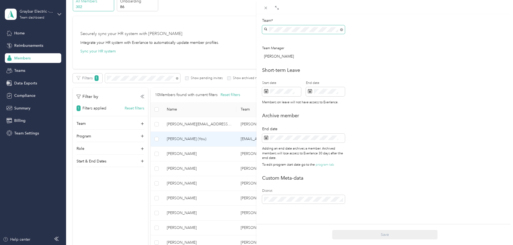
scroll to position [0, 0]
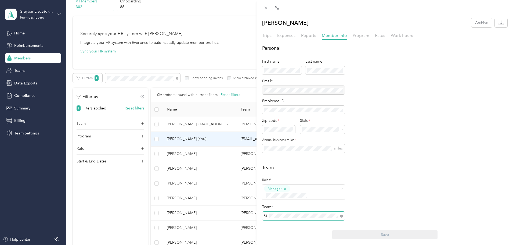
click at [20, 70] on div "Christopher Schafbuch Archive Trips Expenses Reports Member info Program Rates …" at bounding box center [256, 122] width 513 height 245
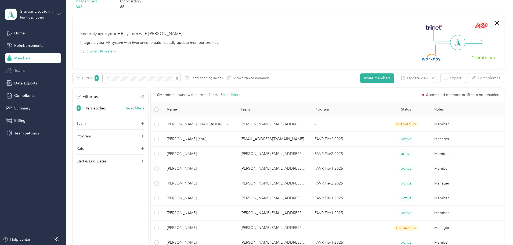
click at [19, 69] on span "Teams" at bounding box center [19, 71] width 11 height 6
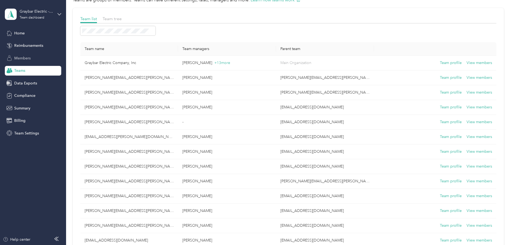
click at [23, 59] on span "Members" at bounding box center [22, 58] width 16 height 6
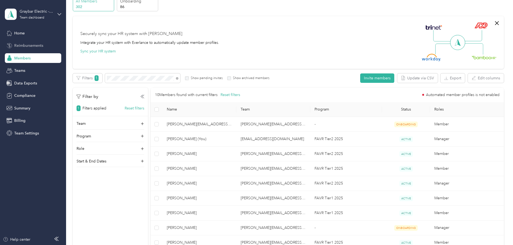
click at [28, 47] on span "Reimbursements" at bounding box center [28, 46] width 29 height 6
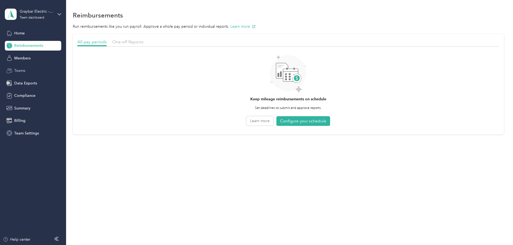
click at [21, 71] on span "Teams" at bounding box center [19, 71] width 11 height 6
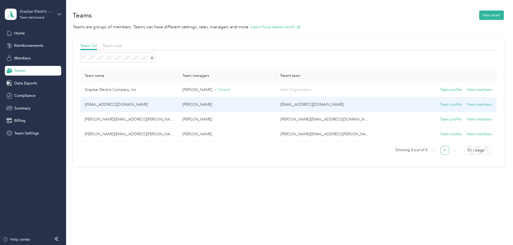
click at [138, 103] on td "[EMAIL_ADDRESS][DOMAIN_NAME]" at bounding box center [129, 104] width 98 height 15
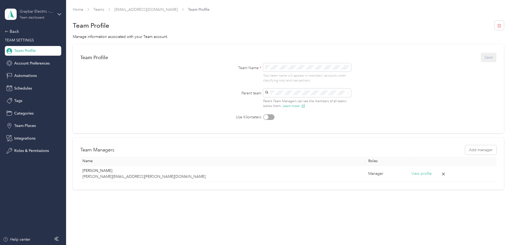
click at [40, 14] on div "Graybar Electric - [PERSON_NAME]" at bounding box center [37, 12] width 34 height 6
click at [28, 59] on div "Team dashboard Personal dashboard Log out" at bounding box center [92, 57] width 166 height 34
click at [38, 16] on div "Team dashboard" at bounding box center [32, 17] width 25 height 3
click at [37, 56] on div "Personal dashboard" at bounding box center [27, 54] width 34 height 6
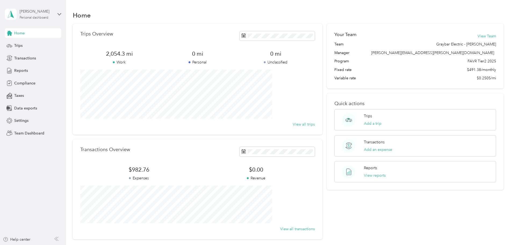
click at [36, 12] on div "[PERSON_NAME]" at bounding box center [37, 12] width 34 height 6
click at [34, 44] on div "Team dashboard" at bounding box center [24, 44] width 29 height 6
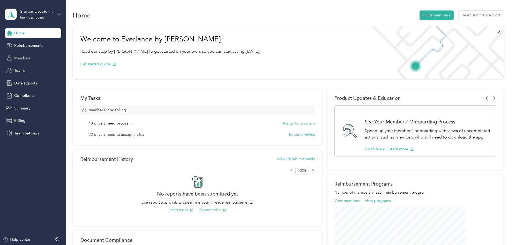
click at [23, 58] on span "Members" at bounding box center [22, 58] width 16 height 6
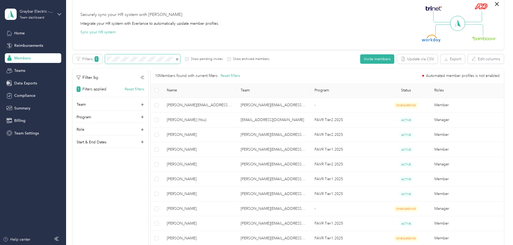
scroll to position [54, 0]
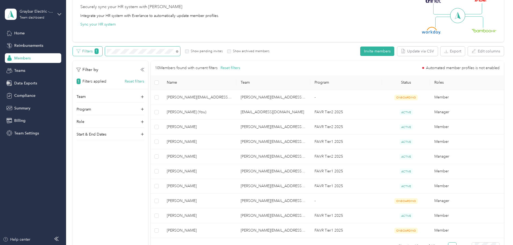
click at [128, 47] on div "Filters 1 Show pending invites Show archived members" at bounding box center [171, 50] width 197 height 9
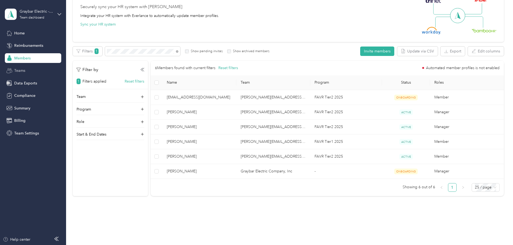
click at [20, 71] on span "Teams" at bounding box center [19, 71] width 11 height 6
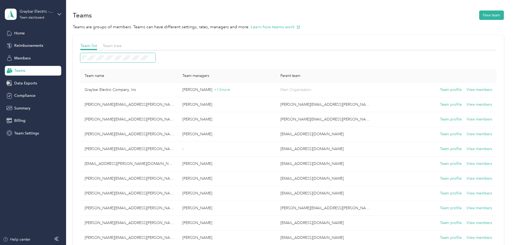
click at [154, 54] on span at bounding box center [117, 57] width 75 height 9
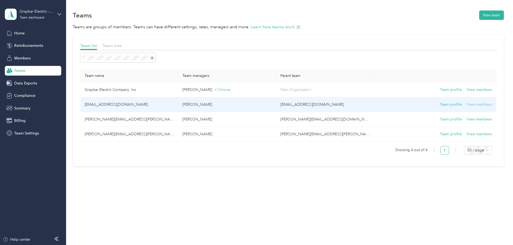
click at [467, 104] on button "View members" at bounding box center [480, 105] width 26 height 6
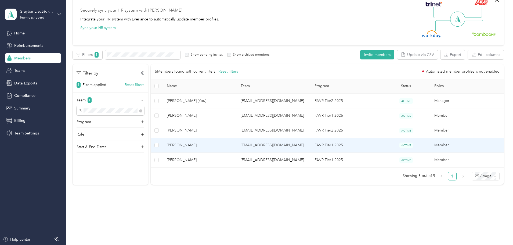
scroll to position [23, 0]
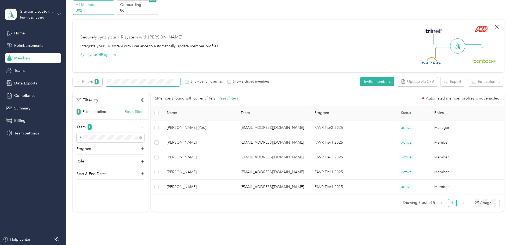
click at [157, 77] on span at bounding box center [142, 81] width 75 height 9
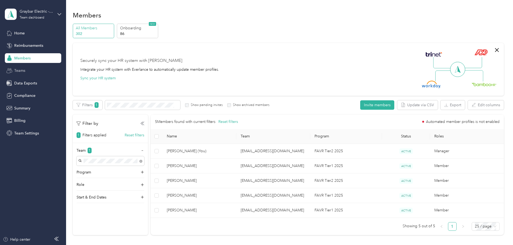
click at [21, 70] on span "Teams" at bounding box center [19, 71] width 11 height 6
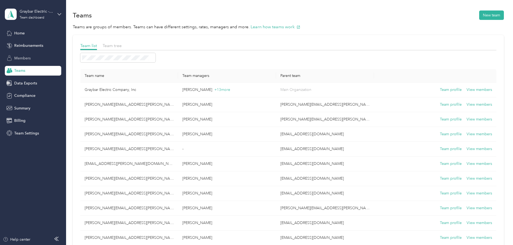
click at [27, 56] on span "Members" at bounding box center [22, 58] width 16 height 6
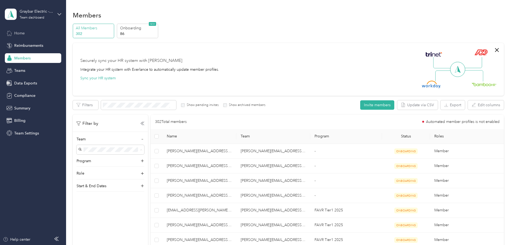
click at [30, 28] on div "Home" at bounding box center [33, 33] width 56 height 10
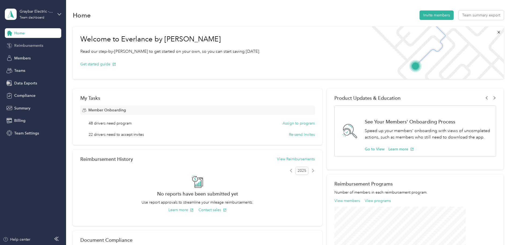
click at [30, 48] on div "Reimbursements" at bounding box center [33, 46] width 56 height 10
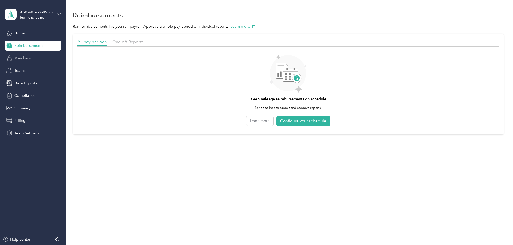
click at [25, 62] on div "Members" at bounding box center [33, 58] width 56 height 10
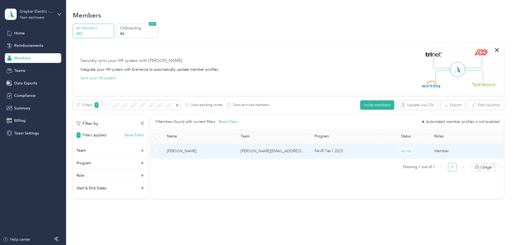
click at [207, 150] on span "[PERSON_NAME]" at bounding box center [199, 151] width 65 height 6
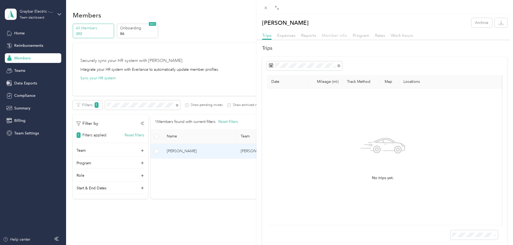
click at [336, 36] on span "Member info" at bounding box center [334, 35] width 25 height 5
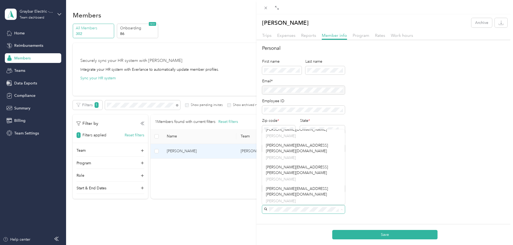
scroll to position [161, 0]
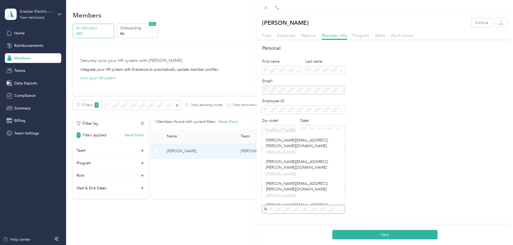
click at [288, 230] on p "[PERSON_NAME]" at bounding box center [303, 233] width 75 height 6
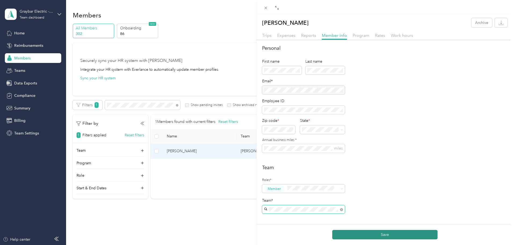
click at [389, 237] on button "Save" at bounding box center [384, 234] width 105 height 9
click at [308, 213] on span "[PERSON_NAME][EMAIL_ADDRESS][PERSON_NAME][DOMAIN_NAME]" at bounding box center [297, 218] width 62 height 10
click at [394, 238] on button "Save" at bounding box center [384, 234] width 105 height 9
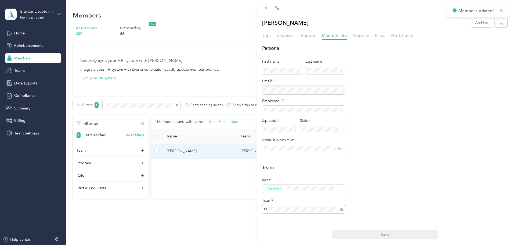
click at [17, 34] on div "Gordon Russell Archive Trips Expenses Reports Member info Program Rates Work ho…" at bounding box center [256, 122] width 513 height 245
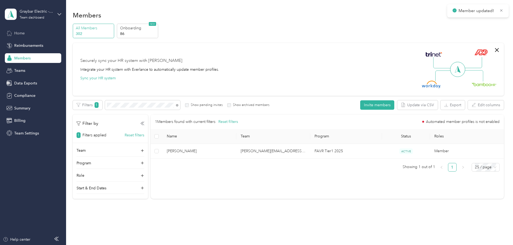
click at [22, 34] on span "Home" at bounding box center [19, 33] width 10 height 6
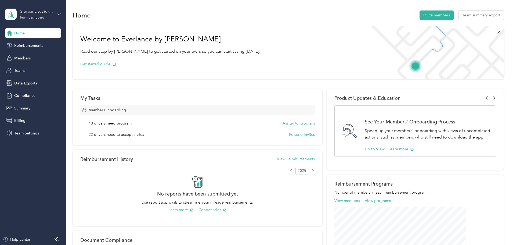
click at [47, 13] on div "Graybar Electric - [PERSON_NAME]" at bounding box center [37, 12] width 34 height 6
click at [37, 55] on div "Personal dashboard" at bounding box center [27, 56] width 34 height 6
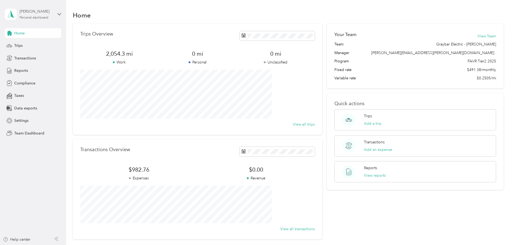
click at [39, 15] on div "[PERSON_NAME] Personal dashboard" at bounding box center [37, 14] width 34 height 11
click at [33, 44] on div "Team dashboard" at bounding box center [24, 44] width 29 height 6
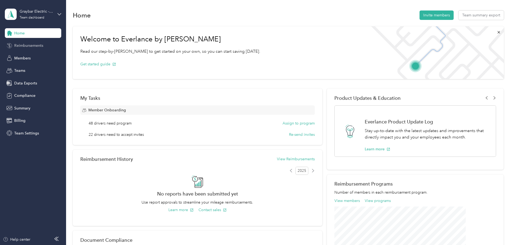
click at [25, 44] on span "Reimbursements" at bounding box center [28, 46] width 29 height 6
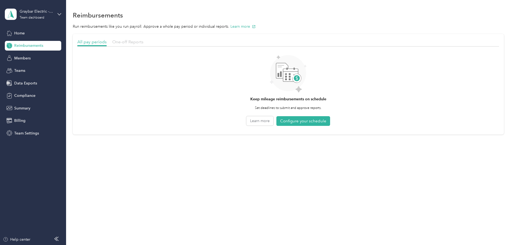
click at [143, 42] on span "One-off Reports" at bounding box center [127, 41] width 31 height 5
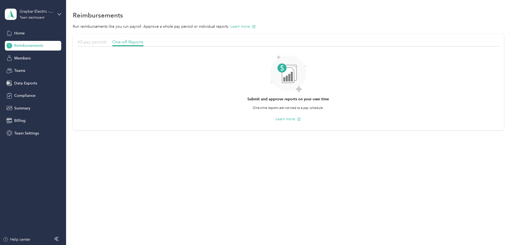
click at [107, 42] on span "All pay periods" at bounding box center [91, 41] width 29 height 5
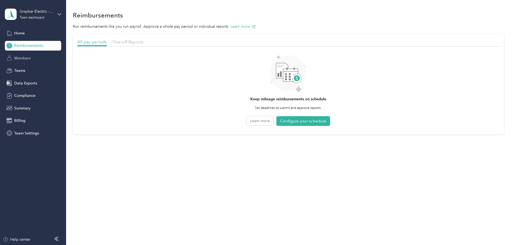
click at [26, 60] on span "Members" at bounding box center [22, 58] width 16 height 6
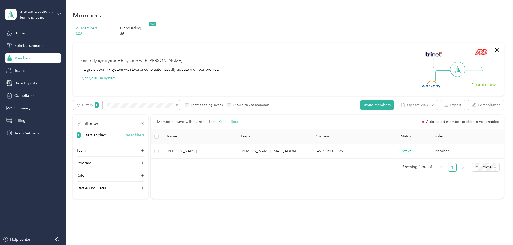
click at [144, 135] on button "Reset filters" at bounding box center [135, 135] width 20 height 6
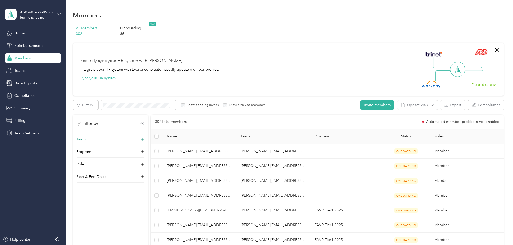
click at [145, 139] on icon at bounding box center [142, 139] width 5 height 5
click at [144, 139] on icon at bounding box center [143, 139] width 4 height 4
click at [145, 139] on icon at bounding box center [142, 139] width 5 height 5
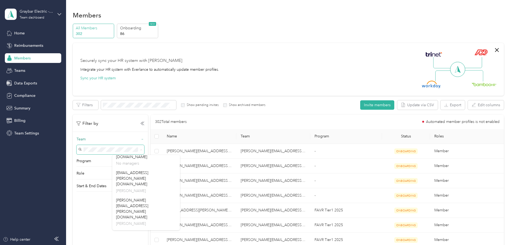
scroll to position [188, 0]
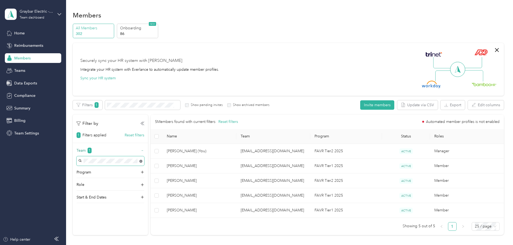
click at [176, 161] on body "Graybar Electric - Chris Team dashboard Home Reimbursements Members Teams Data …" at bounding box center [255, 122] width 511 height 245
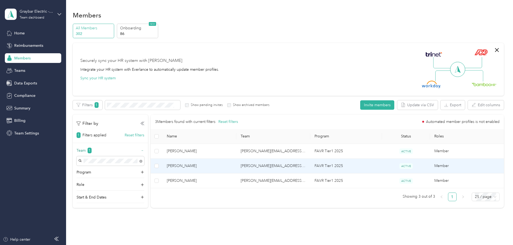
click at [211, 166] on span "[PERSON_NAME]" at bounding box center [199, 166] width 65 height 6
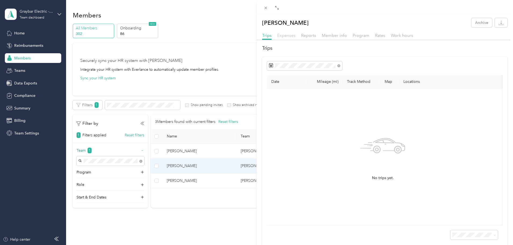
click at [287, 36] on span "Expenses" at bounding box center [286, 35] width 18 height 5
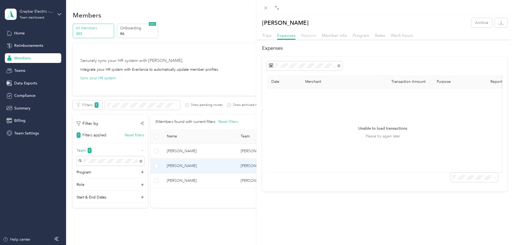
click at [308, 35] on span "Reports" at bounding box center [308, 35] width 15 height 5
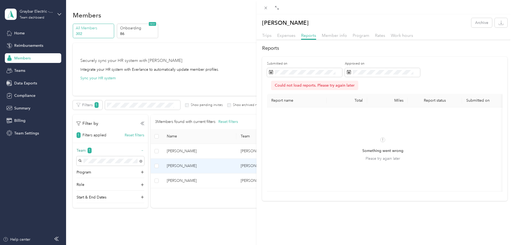
click at [295, 34] on div "Expenses" at bounding box center [286, 35] width 18 height 7
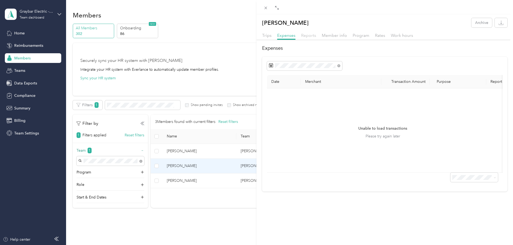
click at [307, 35] on span "Reports" at bounding box center [308, 35] width 15 height 5
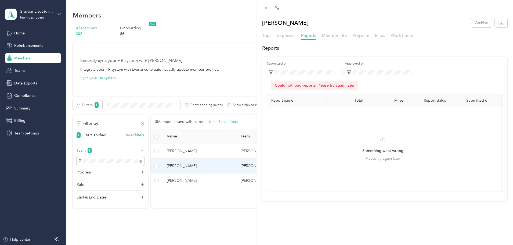
click at [316, 87] on div "Could not load reports. Please try again later" at bounding box center [314, 85] width 87 height 9
click at [325, 37] on span "Member info" at bounding box center [334, 35] width 25 height 5
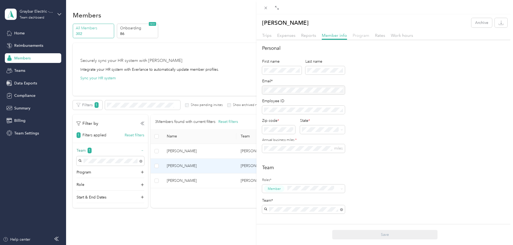
click at [359, 37] on span "Program" at bounding box center [361, 35] width 17 height 5
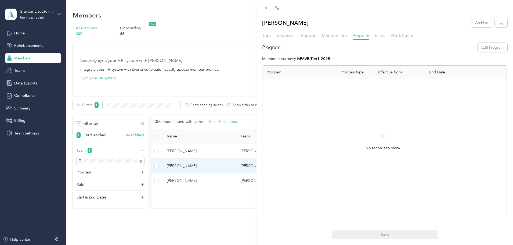
click at [381, 35] on span "Rates" at bounding box center [380, 35] width 10 height 5
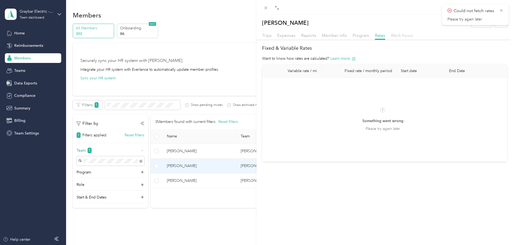
click at [393, 35] on span "Work hours" at bounding box center [402, 35] width 22 height 5
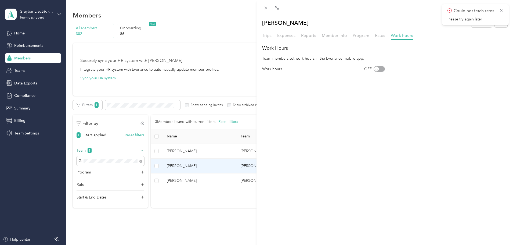
click at [264, 34] on span "Trips" at bounding box center [266, 35] width 9 height 5
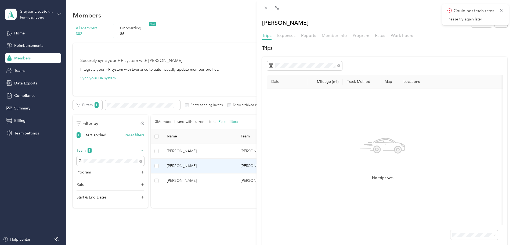
click at [333, 33] on span "Member info" at bounding box center [334, 35] width 25 height 5
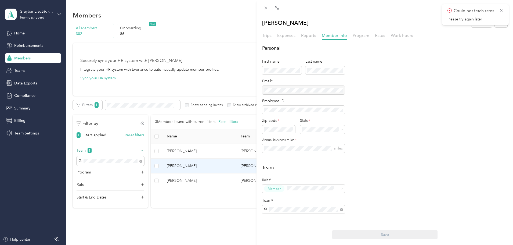
click at [21, 33] on div "Ryan Benson Archive Trips Expenses Reports Member info Program Rates Work hours…" at bounding box center [256, 122] width 513 height 245
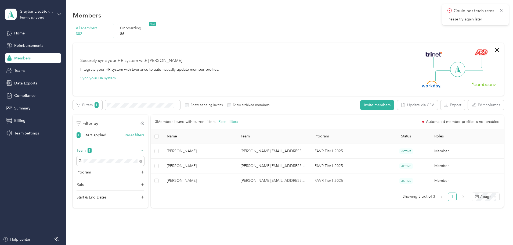
click at [21, 33] on span "Home" at bounding box center [19, 33] width 10 height 6
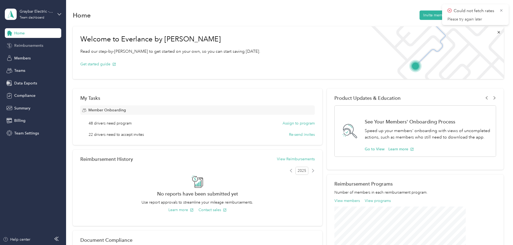
click at [27, 47] on span "Reimbursements" at bounding box center [28, 46] width 29 height 6
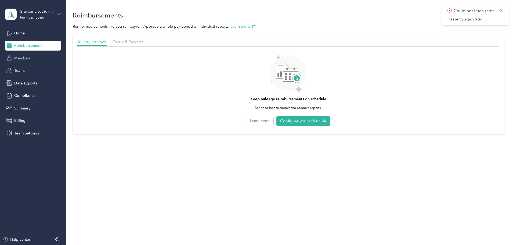
click at [29, 60] on span "Members" at bounding box center [22, 58] width 16 height 6
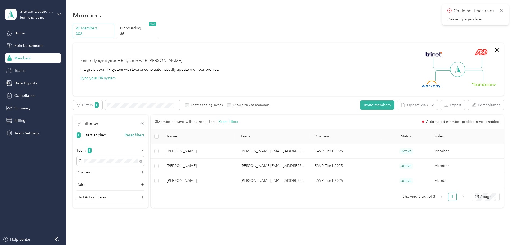
click at [24, 70] on span "Teams" at bounding box center [19, 71] width 11 height 6
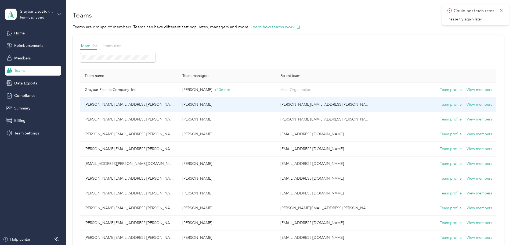
click at [147, 103] on td "[PERSON_NAME][EMAIL_ADDRESS][PERSON_NAME][DOMAIN_NAME]" at bounding box center [129, 104] width 98 height 15
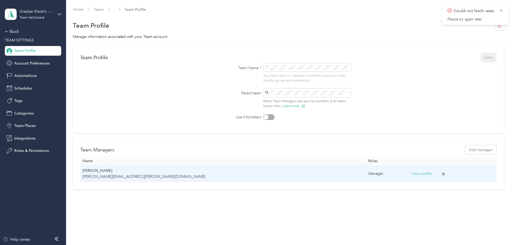
click at [412, 172] on button "View profile" at bounding box center [422, 174] width 20 height 6
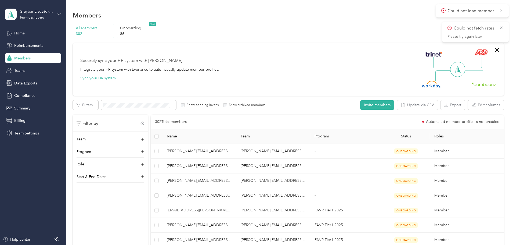
click at [15, 35] on span "Home" at bounding box center [19, 33] width 10 height 6
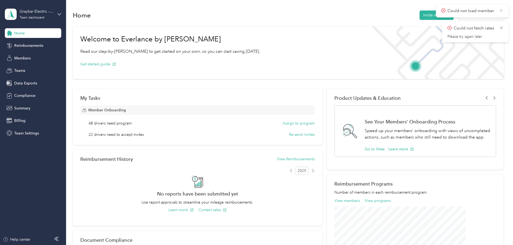
click at [500, 10] on icon at bounding box center [501, 10] width 4 height 5
click at [502, 10] on icon at bounding box center [502, 10] width 4 height 5
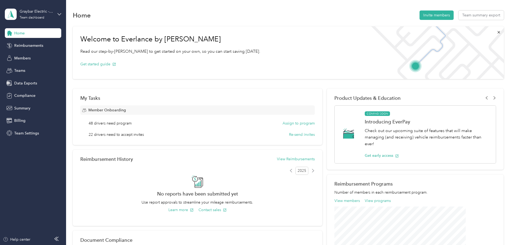
click at [23, 33] on span "Home" at bounding box center [19, 33] width 10 height 6
click at [28, 48] on span "Reimbursements" at bounding box center [28, 46] width 29 height 6
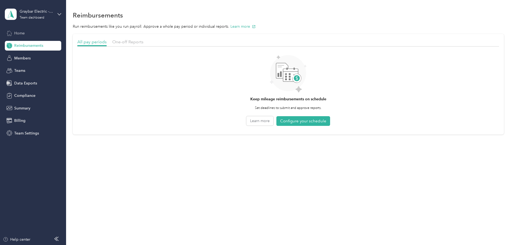
click at [23, 34] on span "Home" at bounding box center [19, 33] width 10 height 6
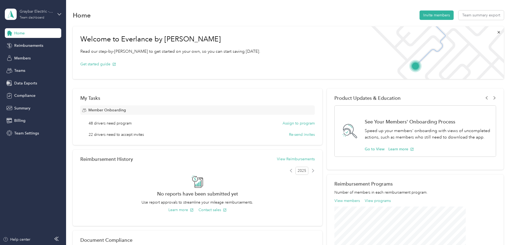
click at [32, 14] on div "Graybar Electric - [PERSON_NAME]" at bounding box center [37, 12] width 34 height 6
click at [30, 57] on div "Personal dashboard" at bounding box center [92, 56] width 166 height 9
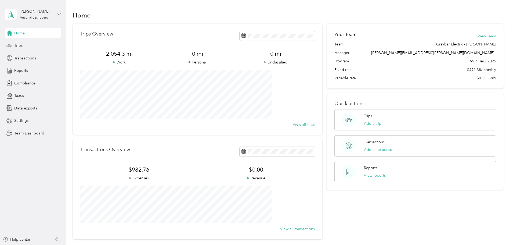
click at [17, 44] on span "Trips" at bounding box center [18, 46] width 8 height 6
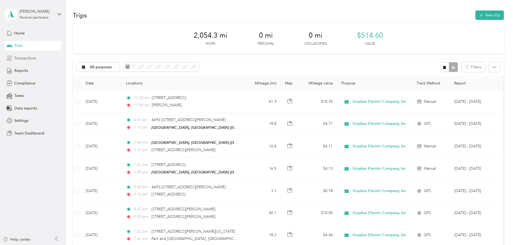
click at [23, 55] on div "Transactions" at bounding box center [33, 58] width 56 height 10
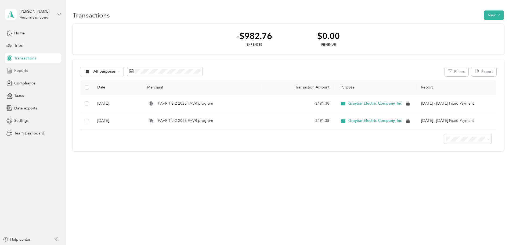
click at [21, 67] on div "Reports" at bounding box center [33, 71] width 56 height 10
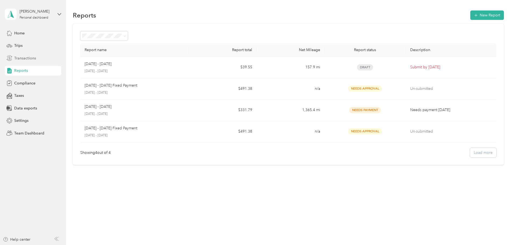
click at [19, 56] on span "Transactions" at bounding box center [25, 58] width 22 height 6
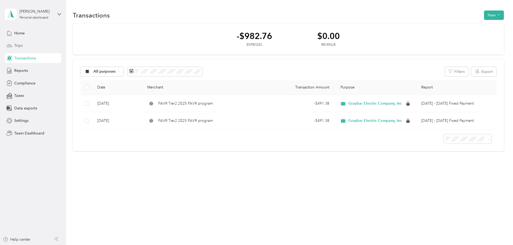
click at [18, 45] on span "Trips" at bounding box center [18, 46] width 8 height 6
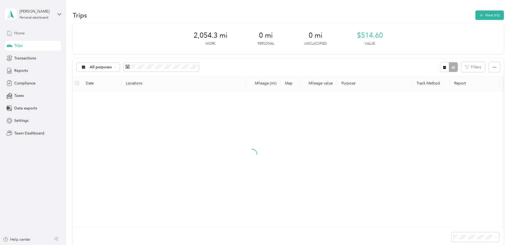
click at [19, 34] on span "Home" at bounding box center [19, 33] width 10 height 6
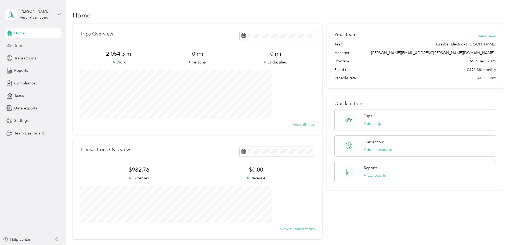
click at [19, 47] on span "Trips" at bounding box center [18, 46] width 8 height 6
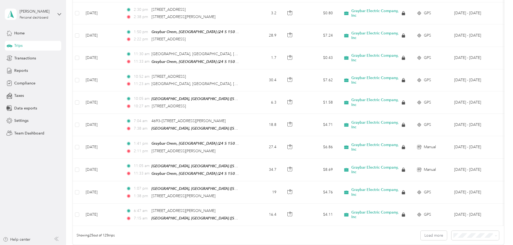
scroll to position [469, 0]
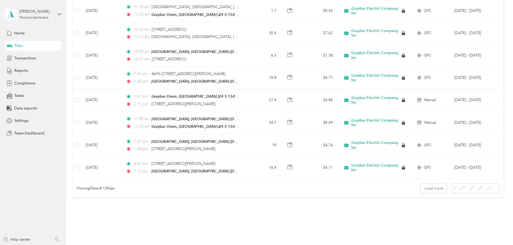
click at [428, 217] on span "100 per load" at bounding box center [429, 216] width 22 height 5
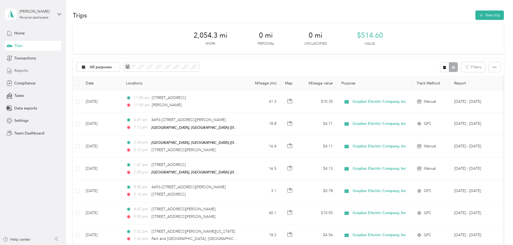
click at [24, 69] on span "Reports" at bounding box center [21, 71] width 14 height 6
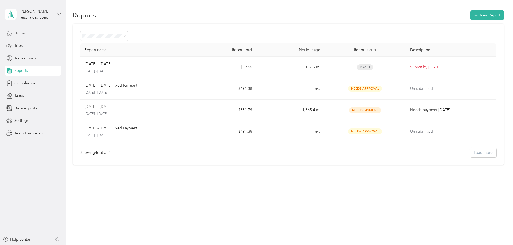
click at [18, 33] on span "Home" at bounding box center [19, 33] width 10 height 6
